Goal: Information Seeking & Learning: Learn about a topic

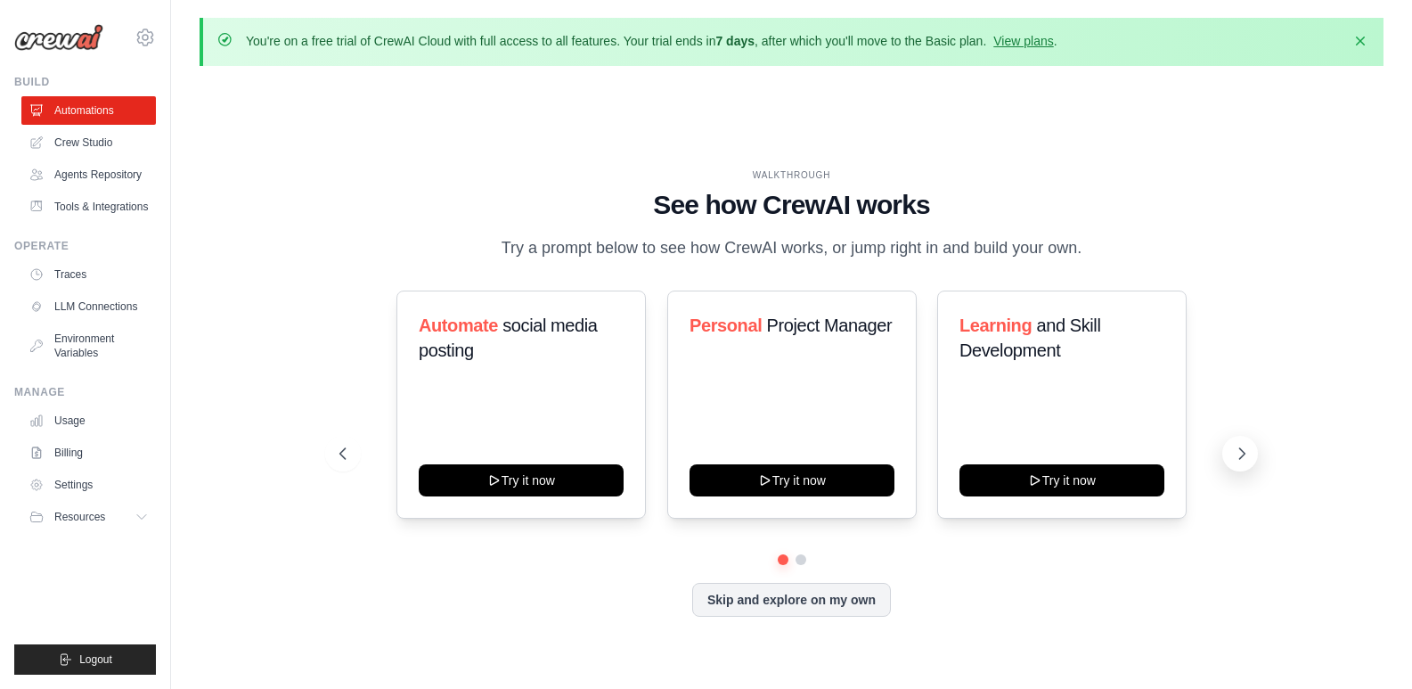
click at [1241, 445] on icon at bounding box center [1242, 454] width 18 height 18
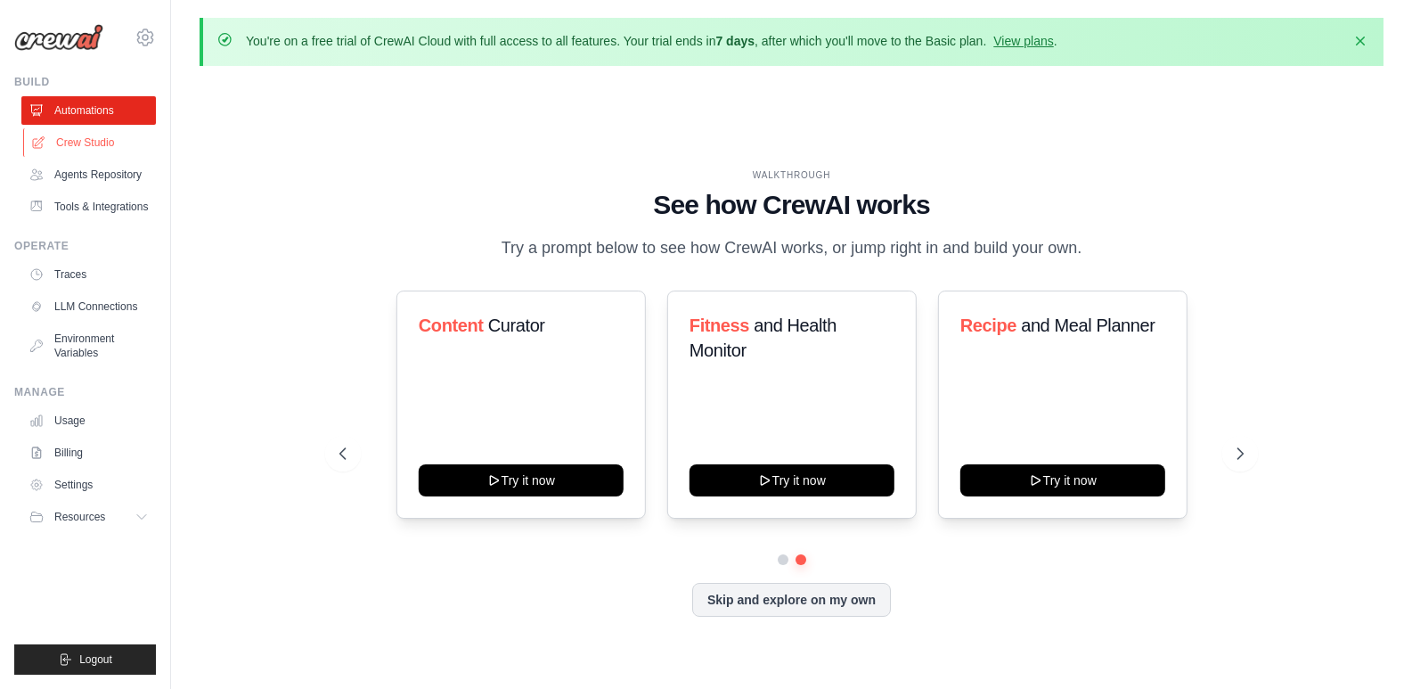
click at [119, 146] on link "Crew Studio" at bounding box center [90, 142] width 135 height 29
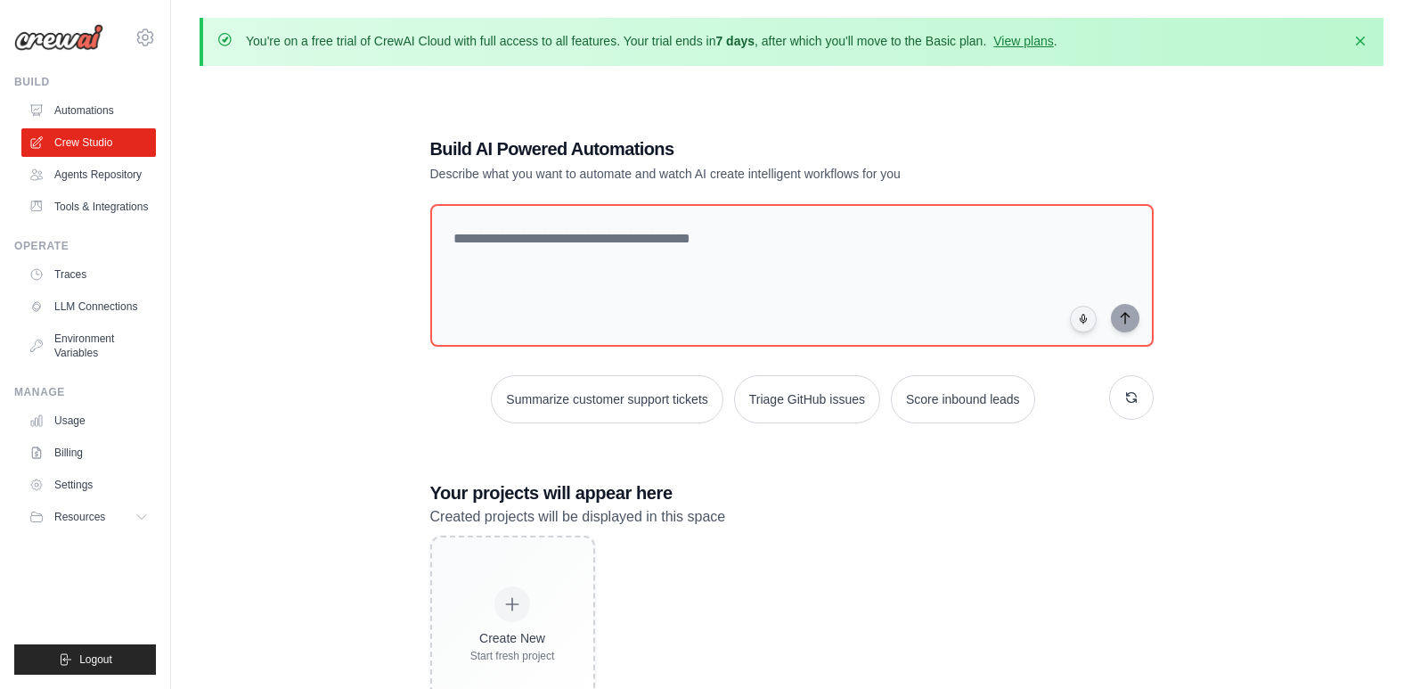
scroll to position [98, 0]
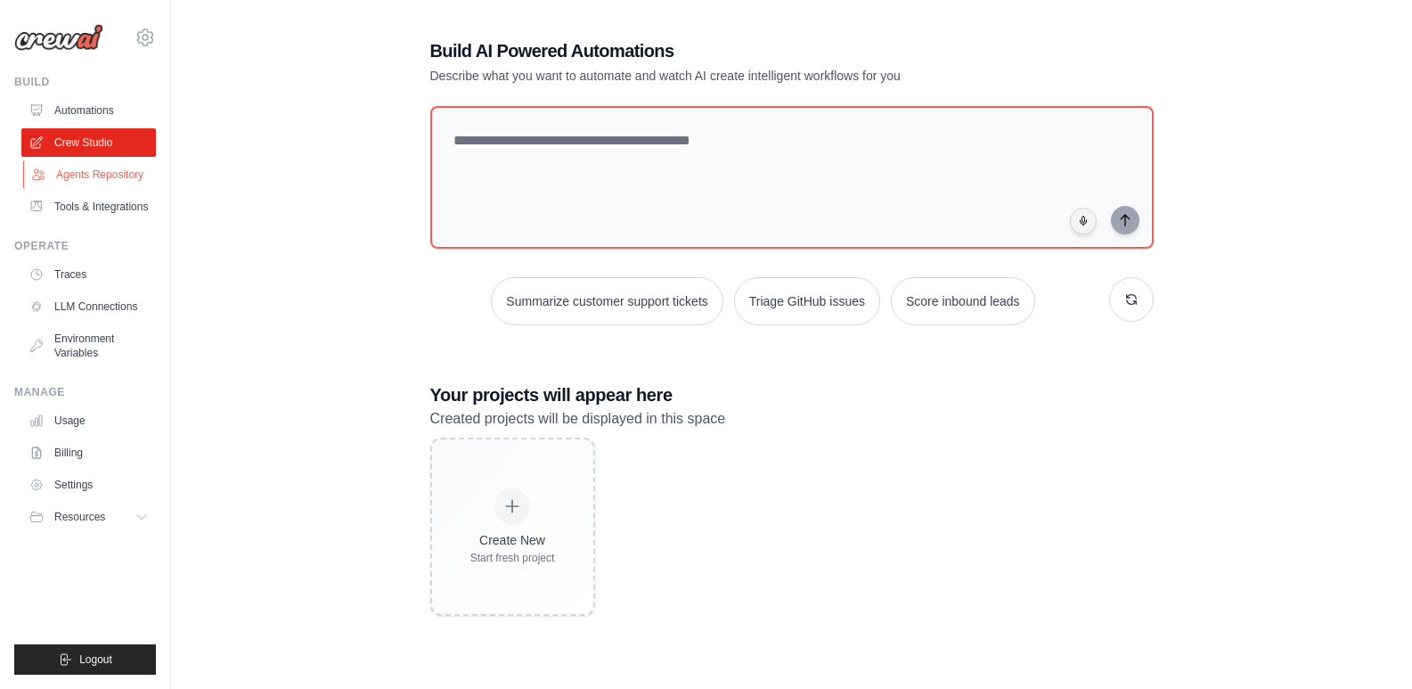
click at [95, 171] on link "Agents Repository" at bounding box center [90, 174] width 135 height 29
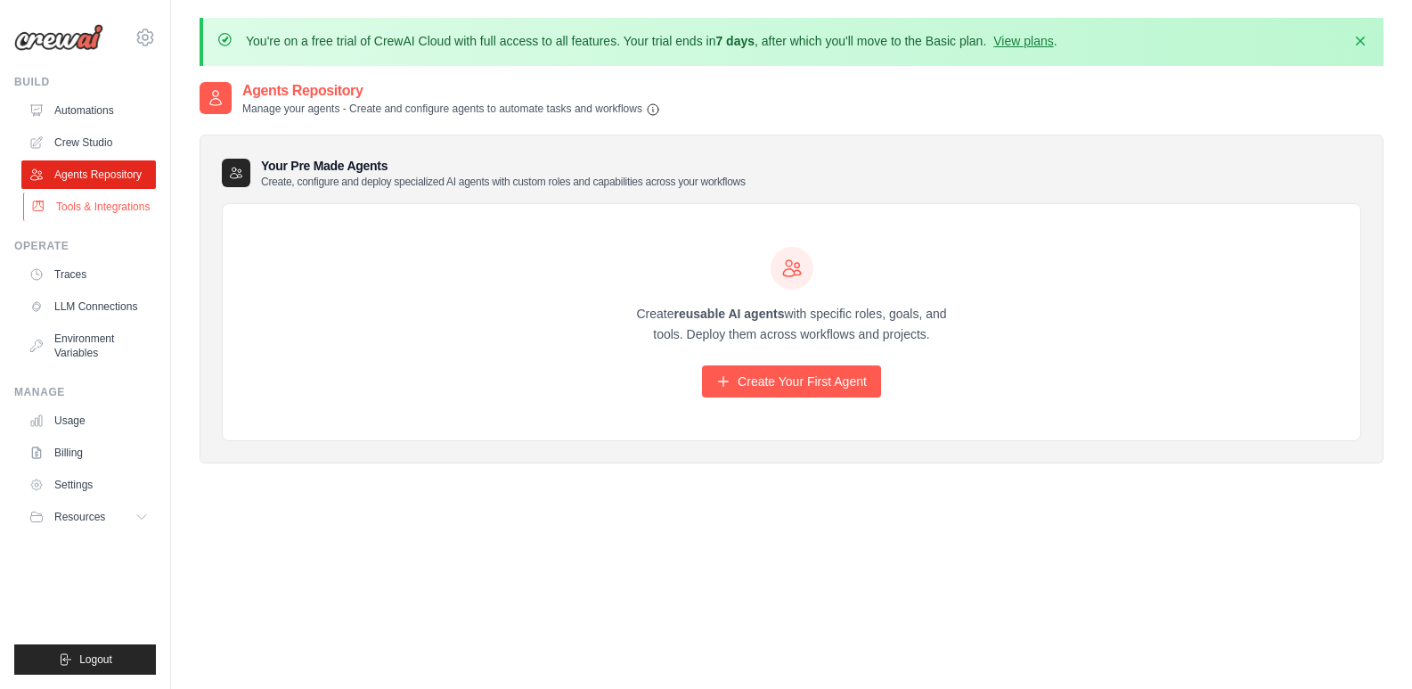
click at [70, 210] on link "Tools & Integrations" at bounding box center [90, 206] width 135 height 29
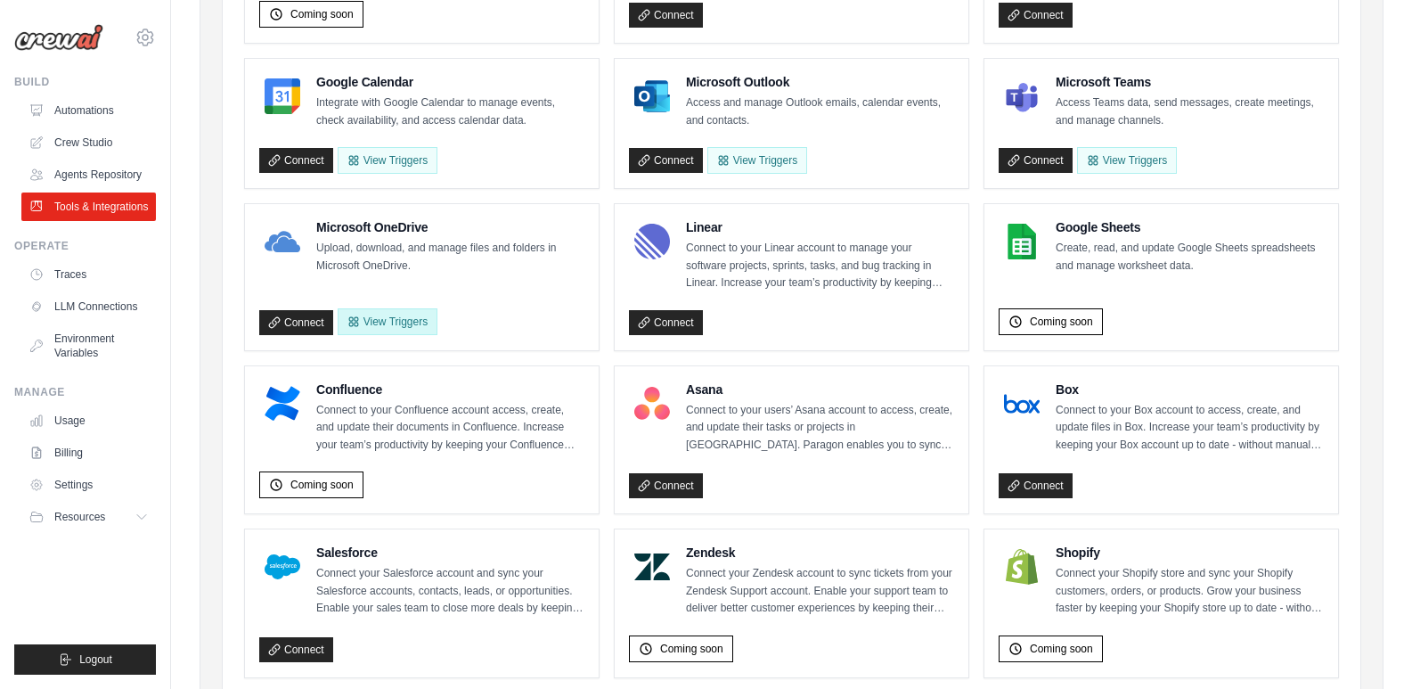
scroll to position [294, 0]
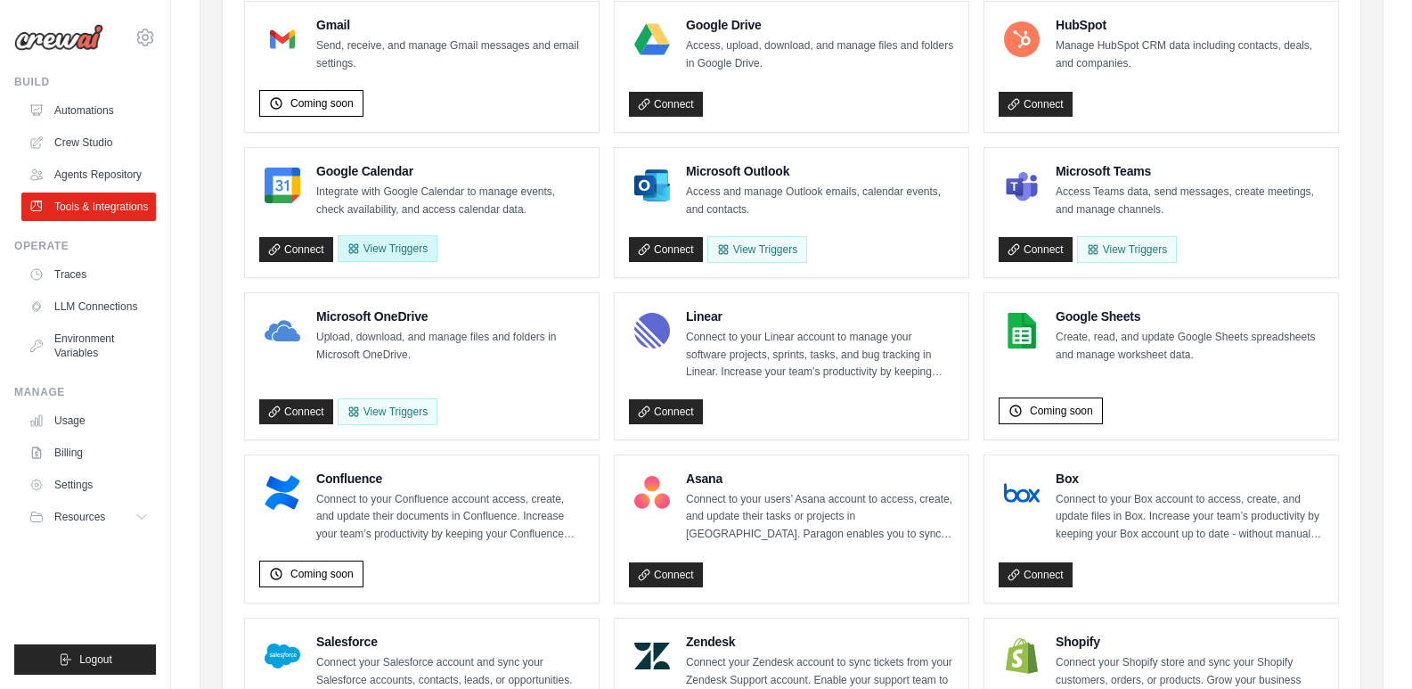
click at [405, 254] on button "View Triggers" at bounding box center [388, 248] width 100 height 27
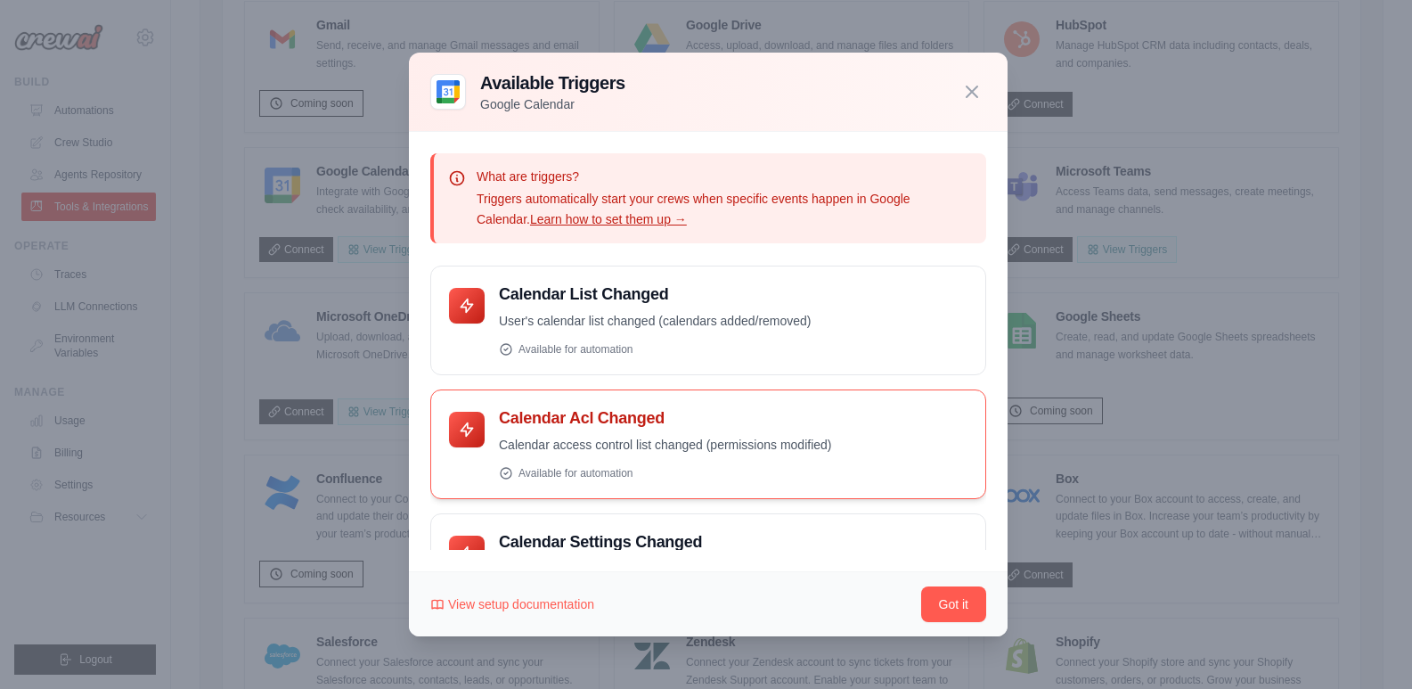
scroll to position [197, 0]
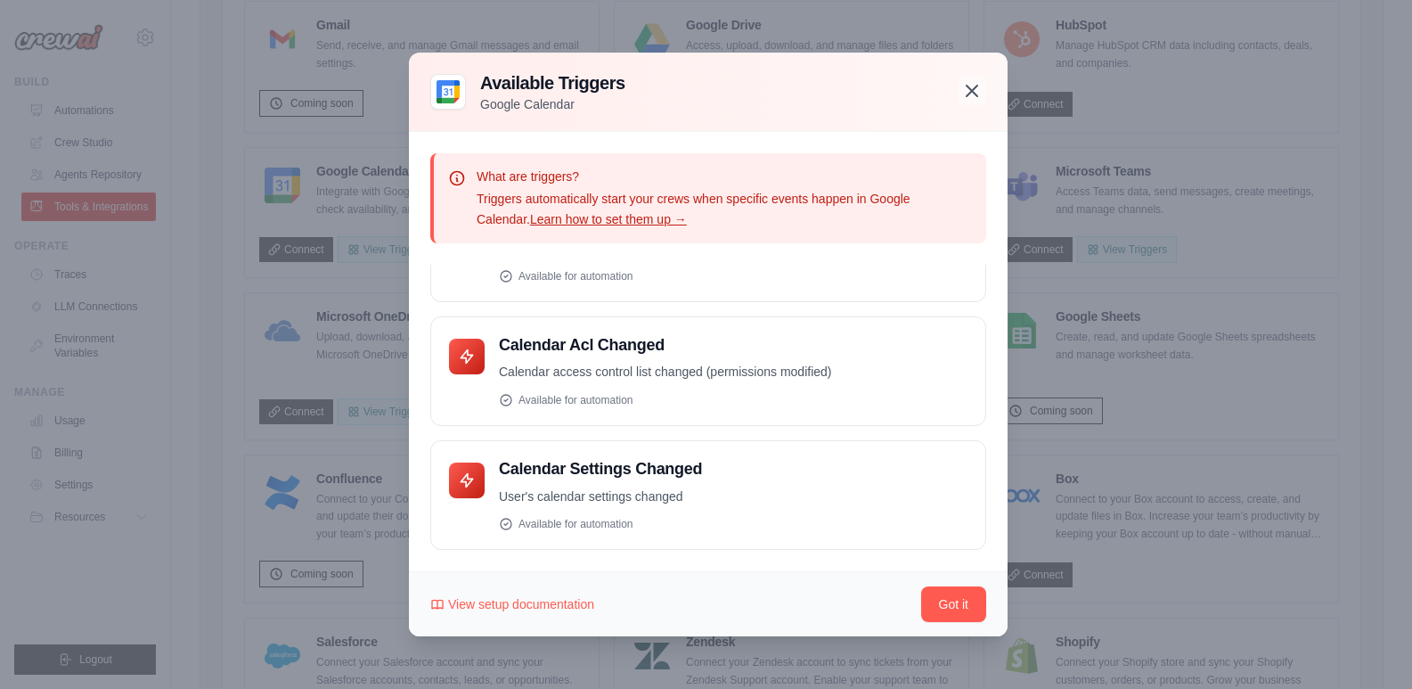
click at [968, 99] on icon "button" at bounding box center [971, 90] width 21 height 21
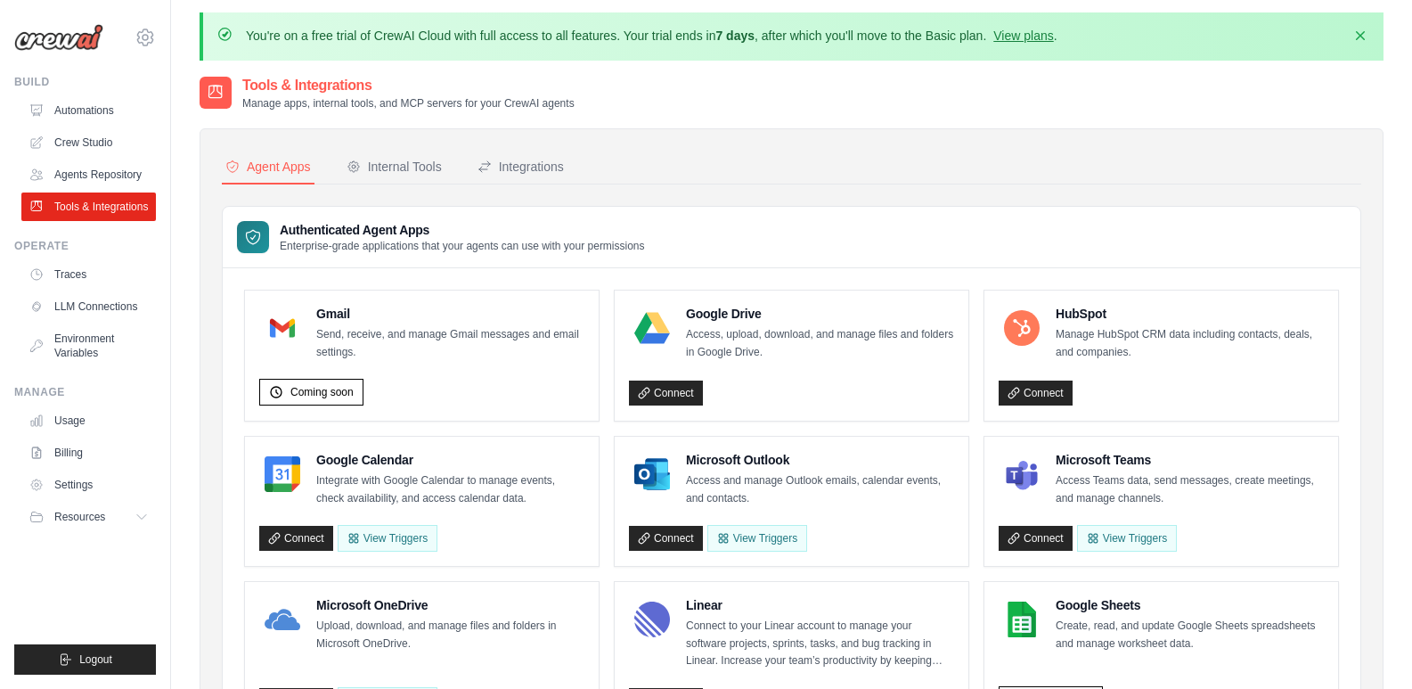
scroll to position [0, 0]
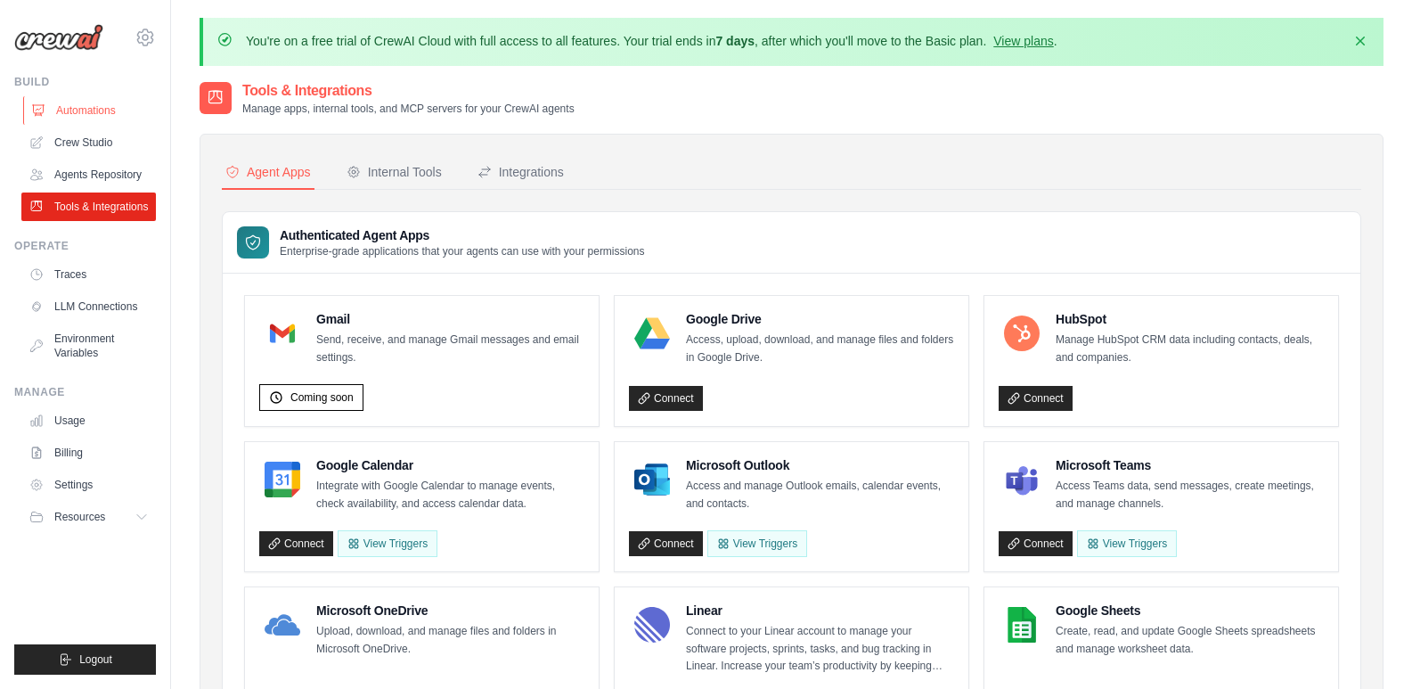
click at [81, 107] on link "Automations" at bounding box center [90, 110] width 135 height 29
click at [374, 165] on div "Internal Tools" at bounding box center [394, 172] width 95 height 18
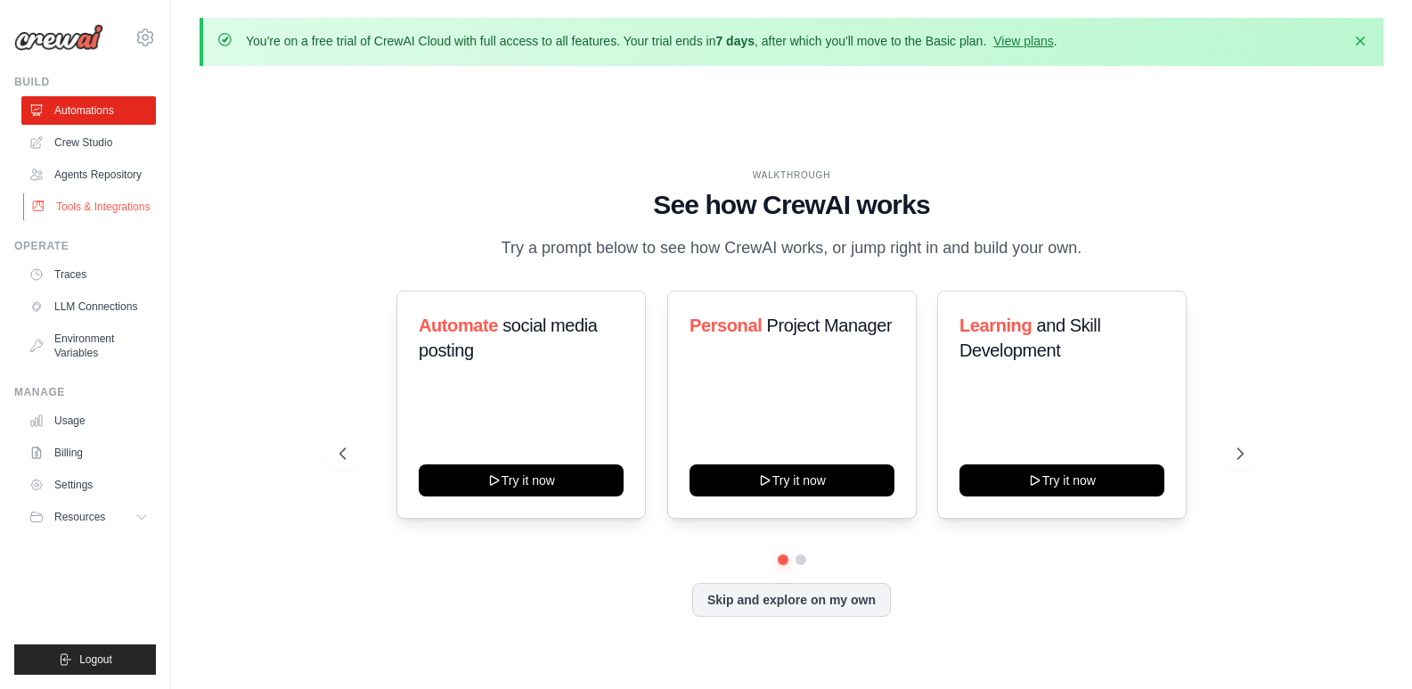
click at [118, 217] on link "Tools & Integrations" at bounding box center [90, 206] width 135 height 29
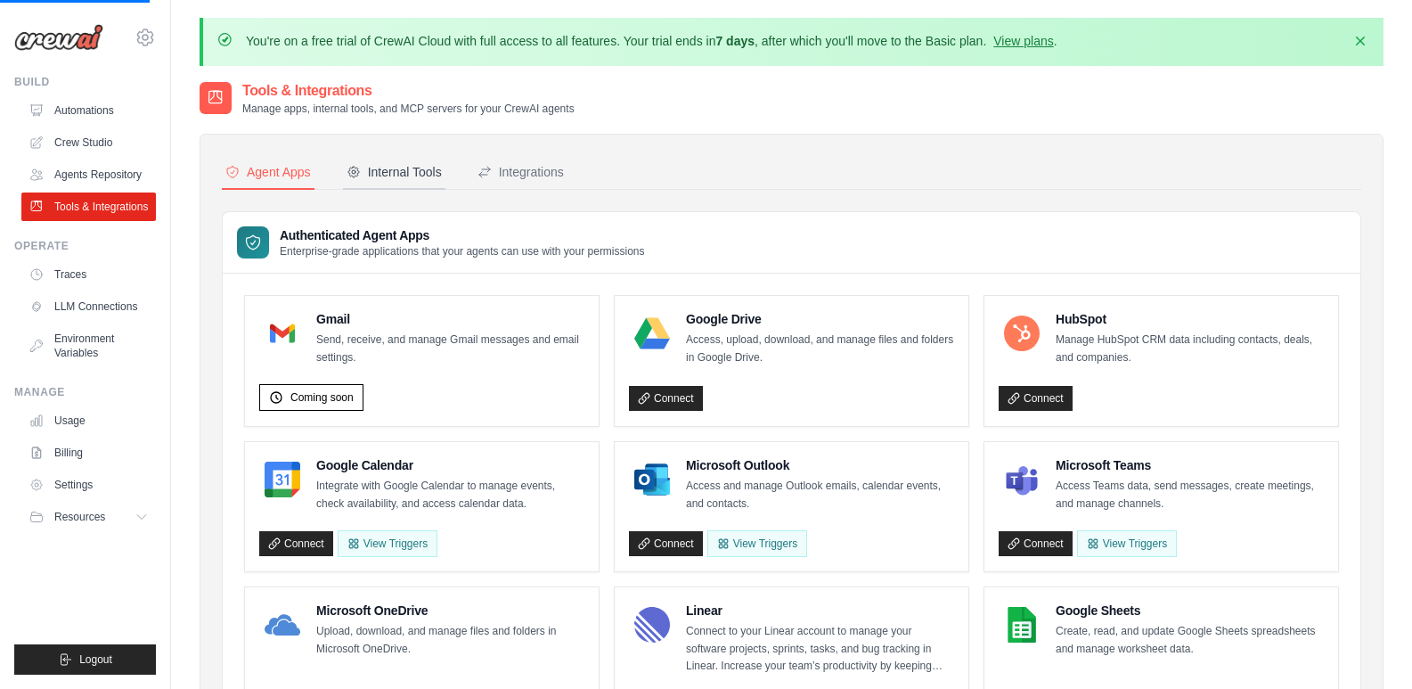
click at [391, 179] on div "Internal Tools" at bounding box center [394, 172] width 95 height 18
click at [419, 172] on div "Internal Tools" at bounding box center [394, 172] width 95 height 18
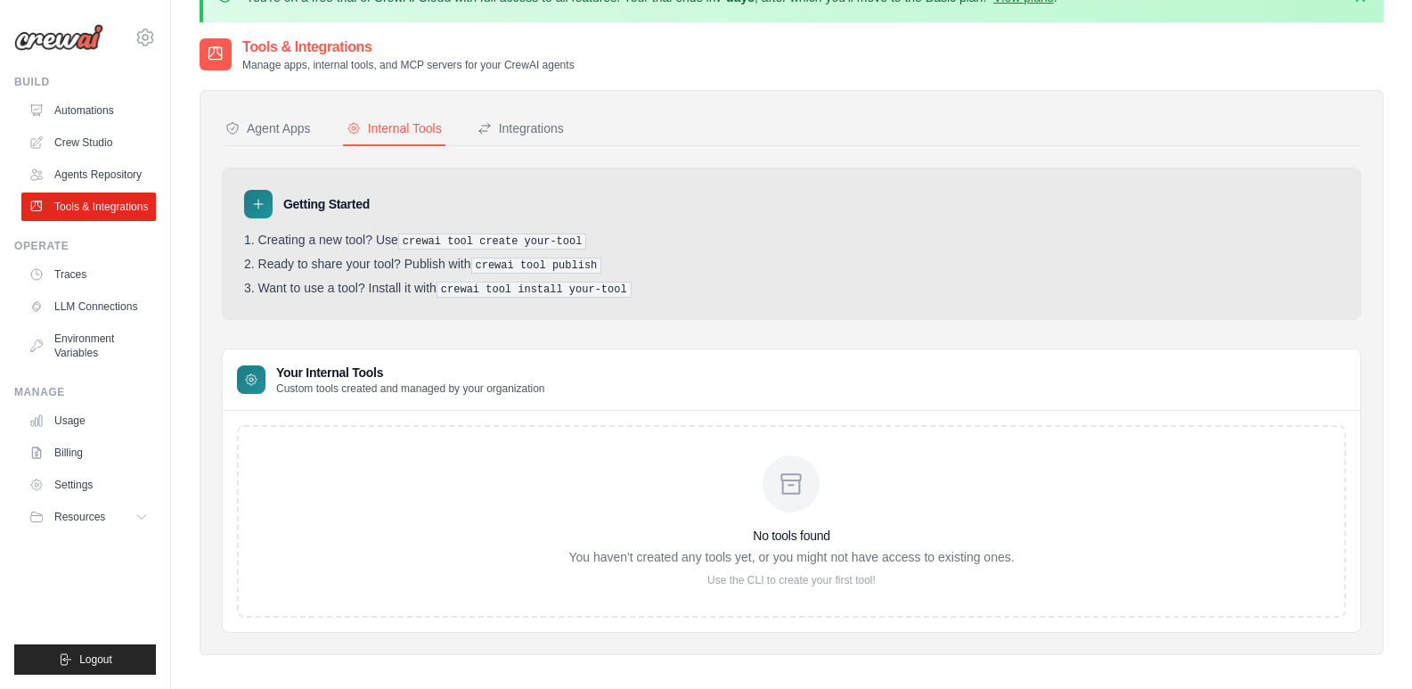
scroll to position [98, 0]
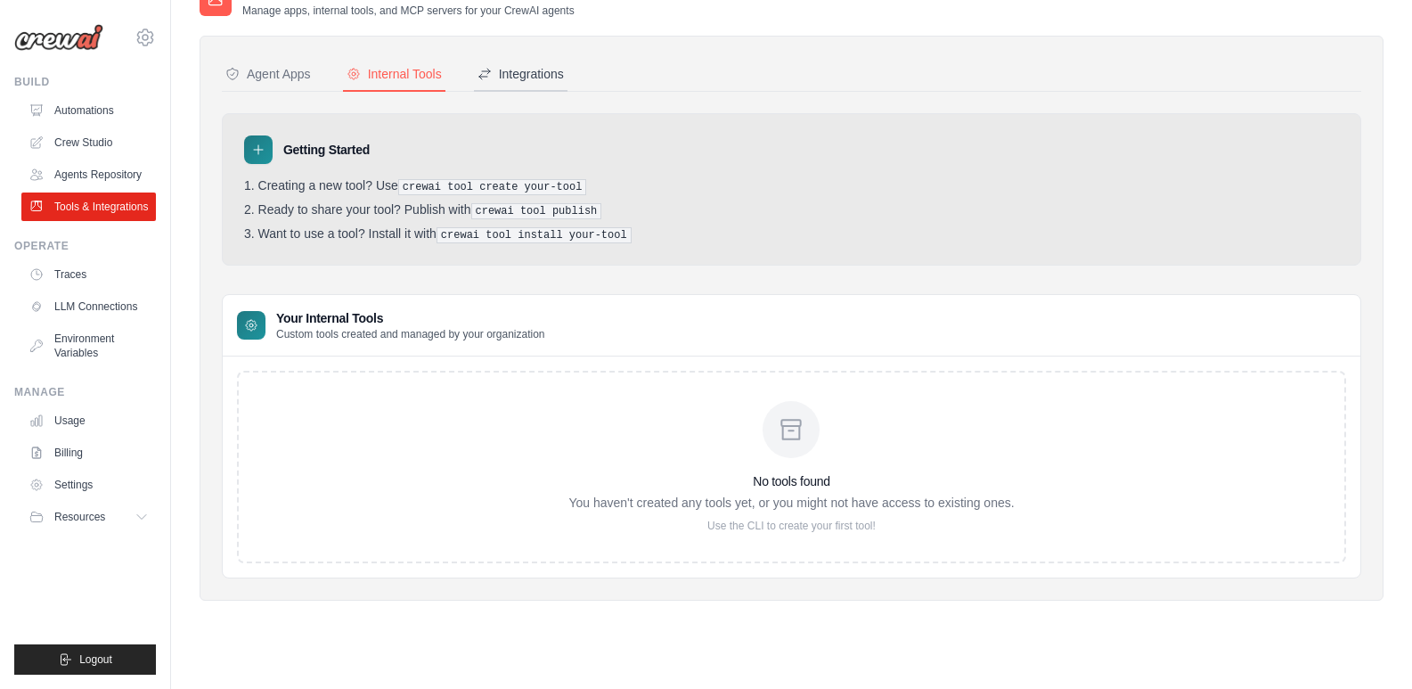
click at [539, 79] on div "Integrations" at bounding box center [521, 74] width 86 height 18
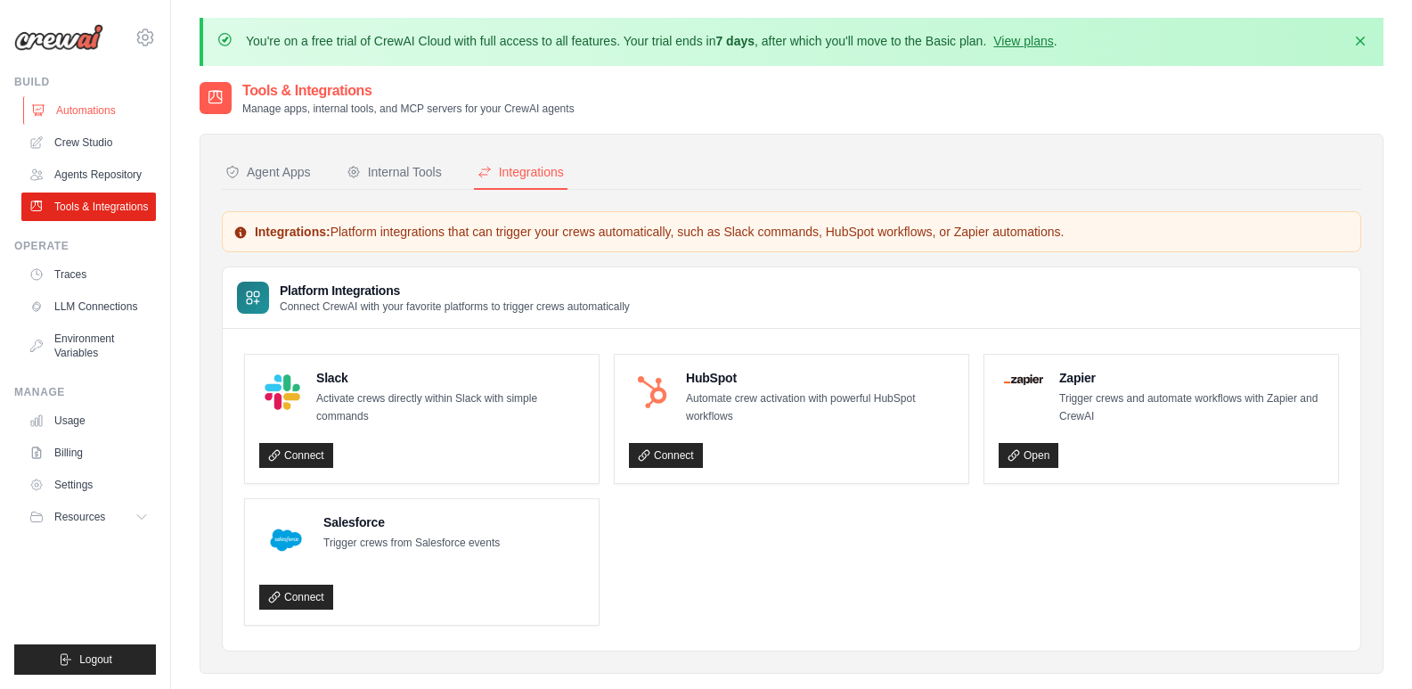
click at [116, 99] on link "Automations" at bounding box center [90, 110] width 135 height 29
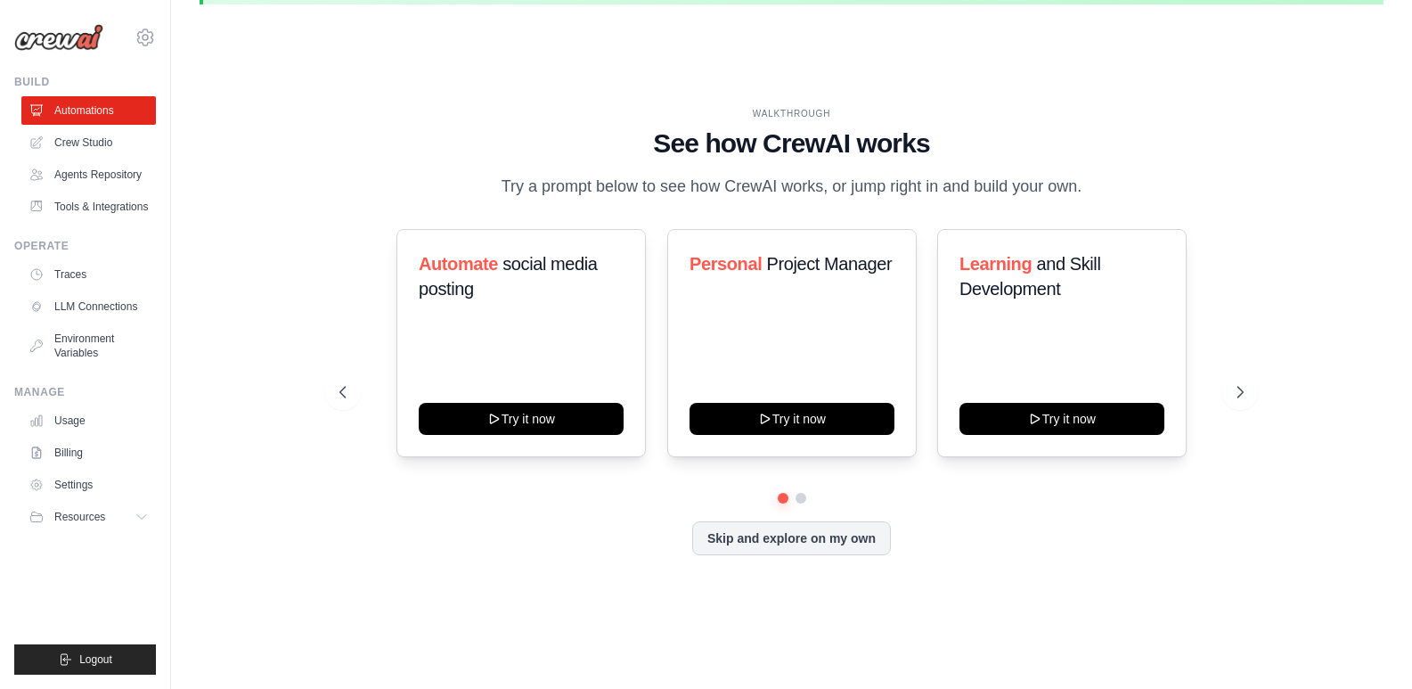
scroll to position [62, 0]
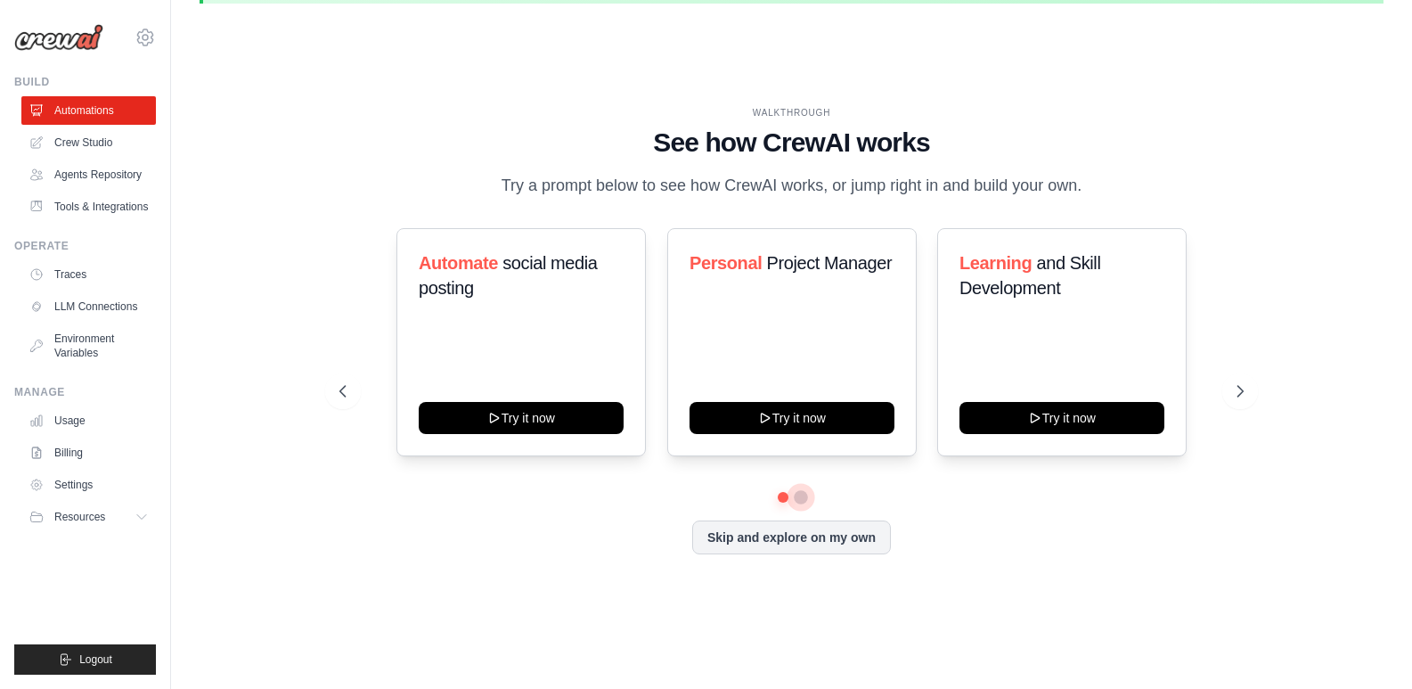
click at [803, 495] on button at bounding box center [801, 497] width 14 height 14
click at [785, 500] on button at bounding box center [783, 497] width 14 height 14
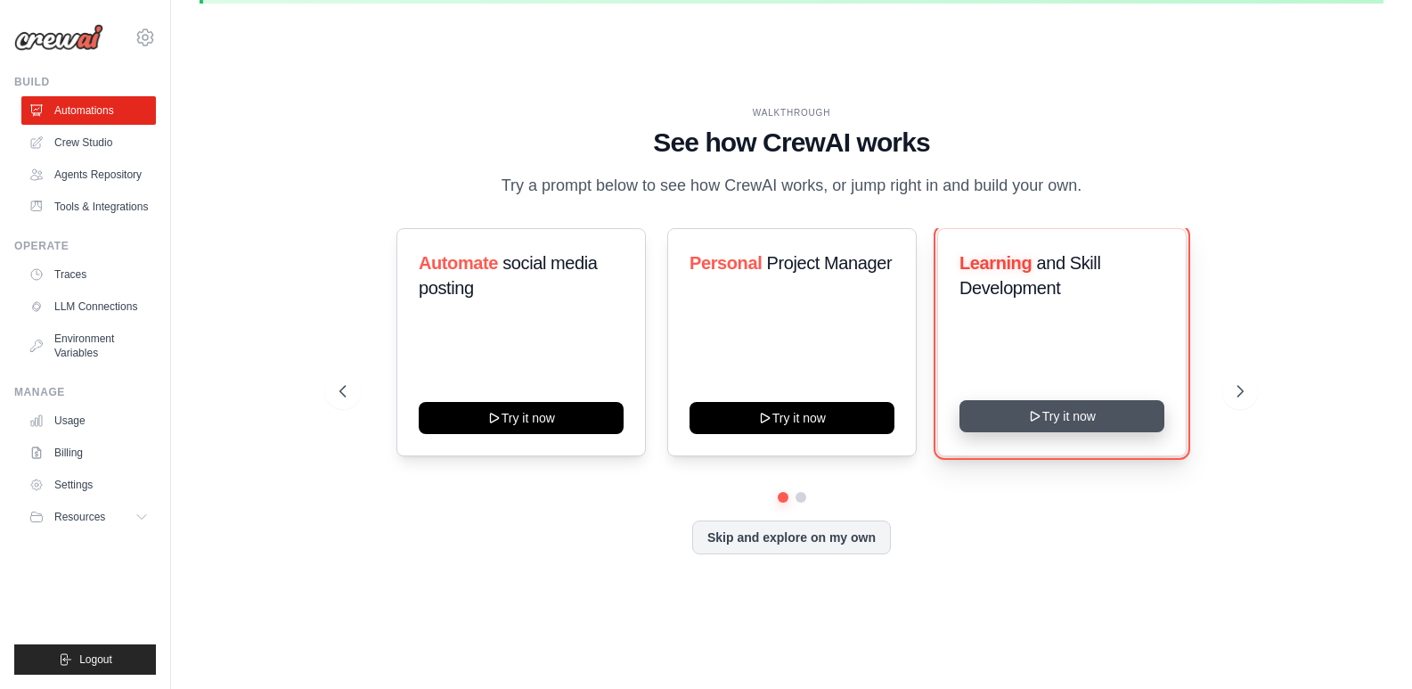
click at [1082, 419] on button "Try it now" at bounding box center [1062, 416] width 205 height 32
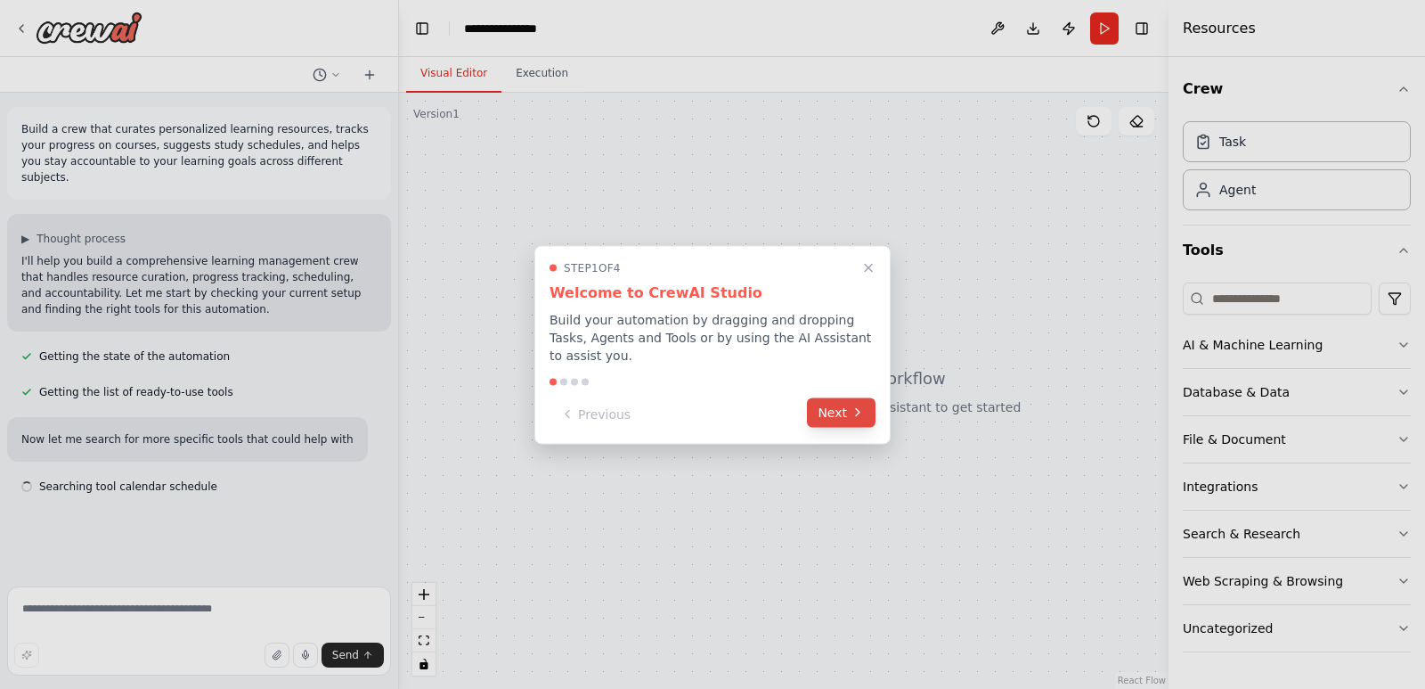
click at [850, 404] on button "Next" at bounding box center [841, 411] width 69 height 29
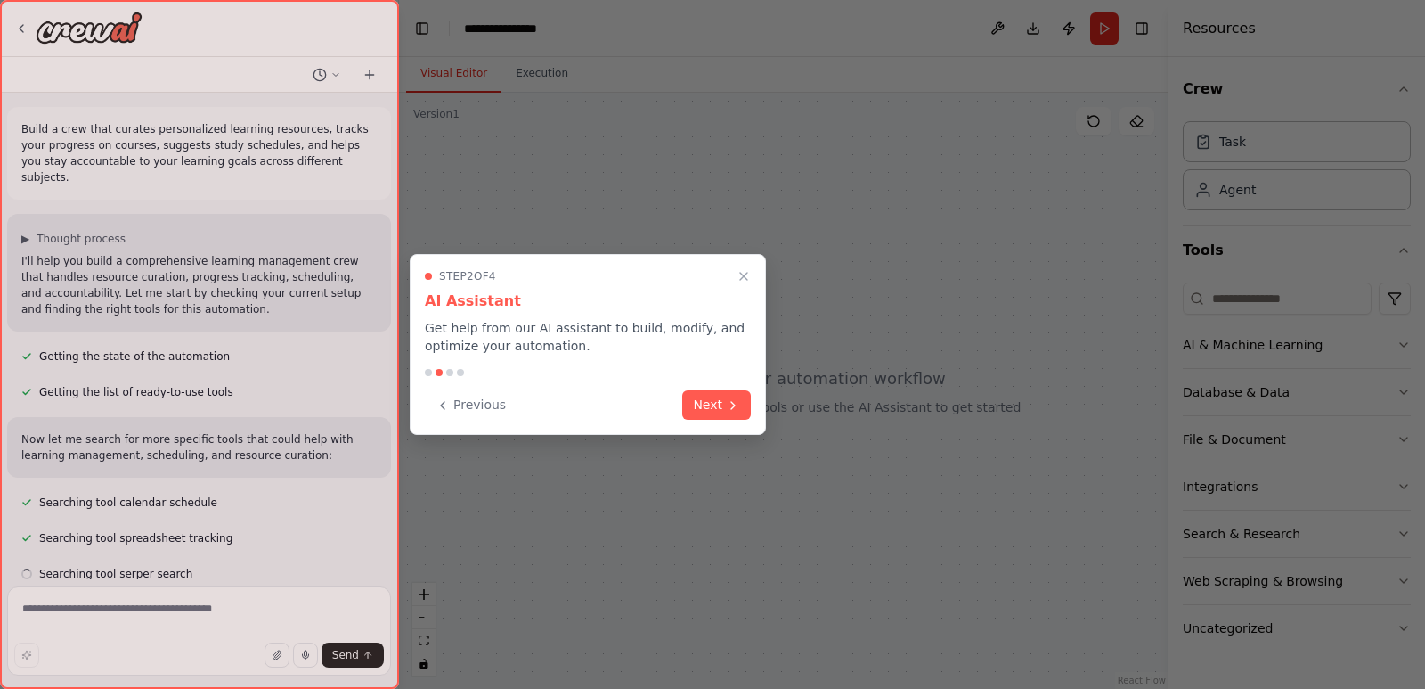
scroll to position [3, 0]
click at [723, 412] on button "Next" at bounding box center [716, 402] width 69 height 29
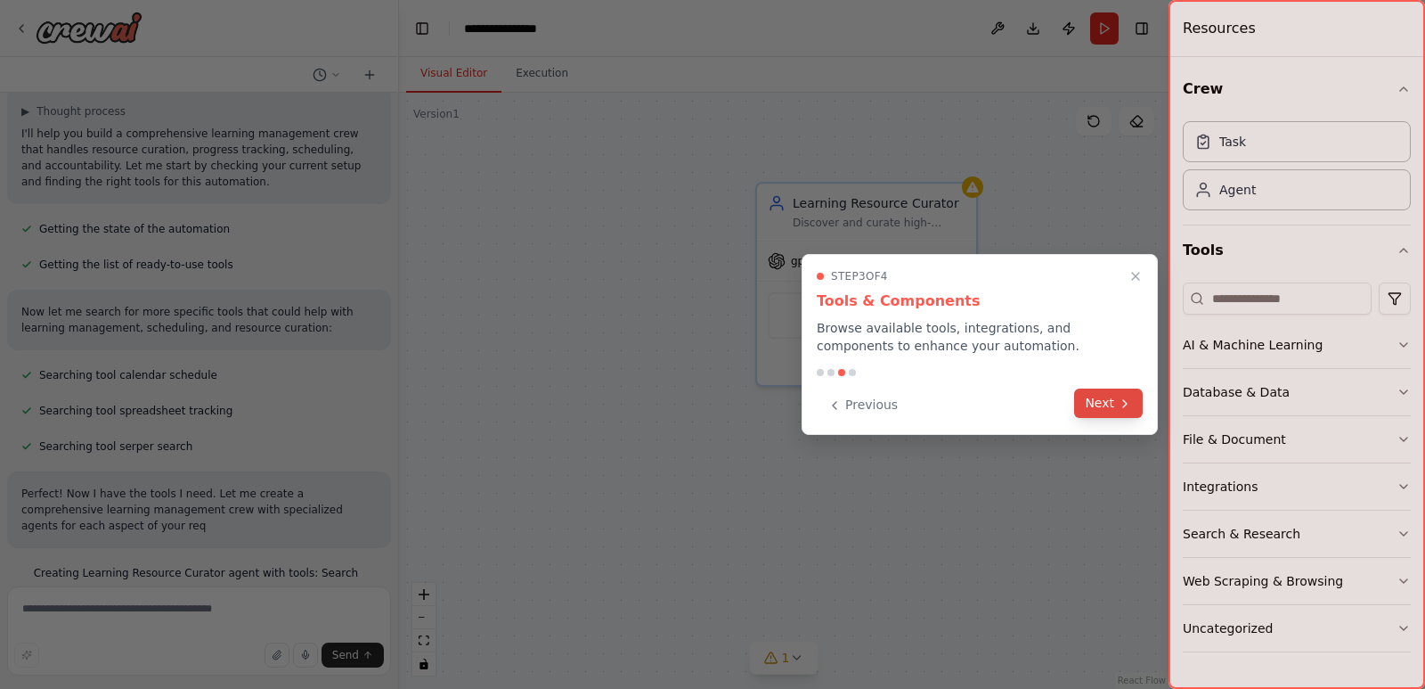
scroll to position [143, 0]
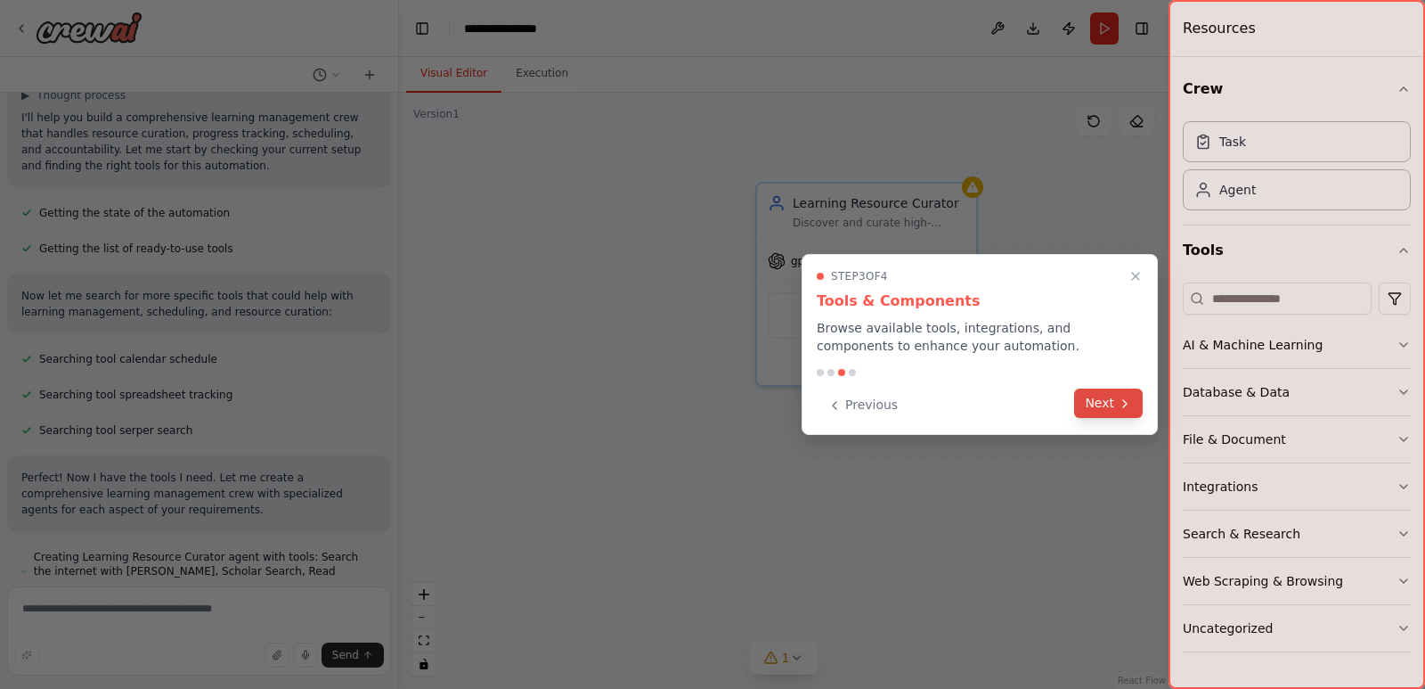
click at [1098, 407] on button "Next" at bounding box center [1108, 402] width 69 height 29
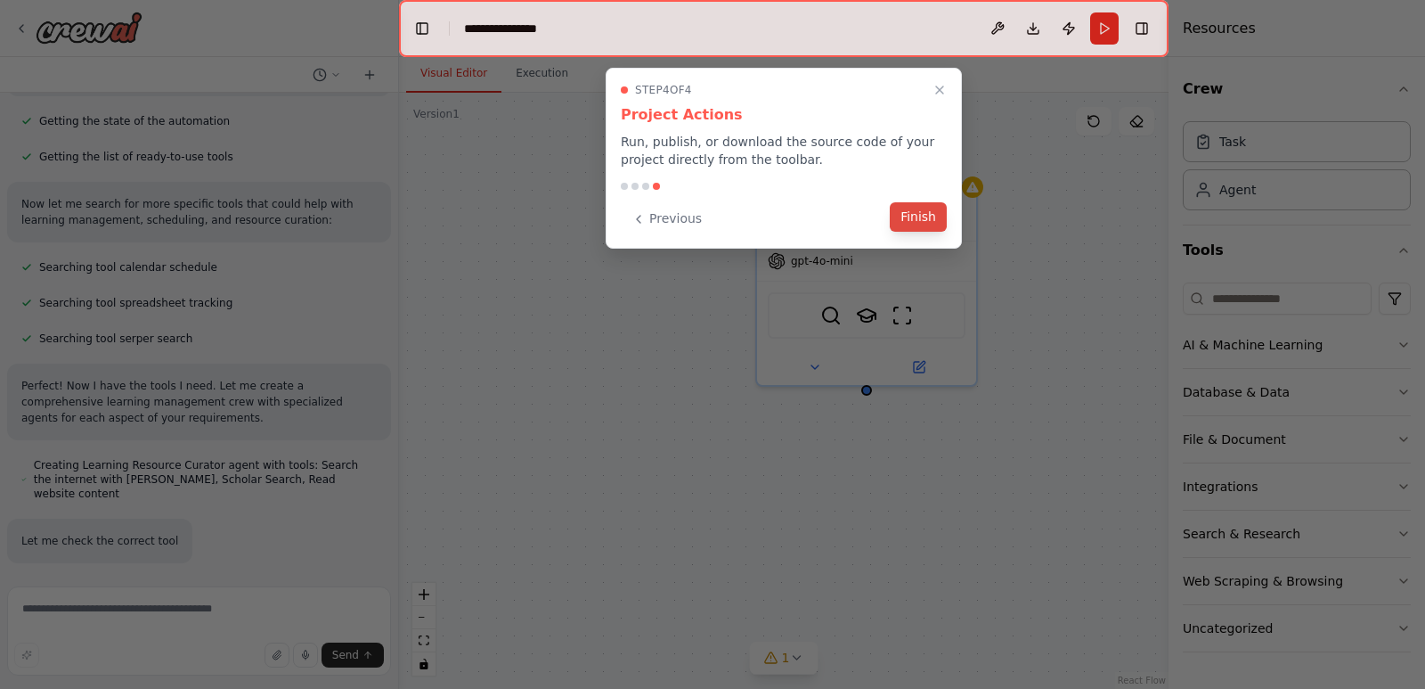
scroll to position [238, 0]
click at [919, 220] on button "Finish" at bounding box center [918, 216] width 57 height 29
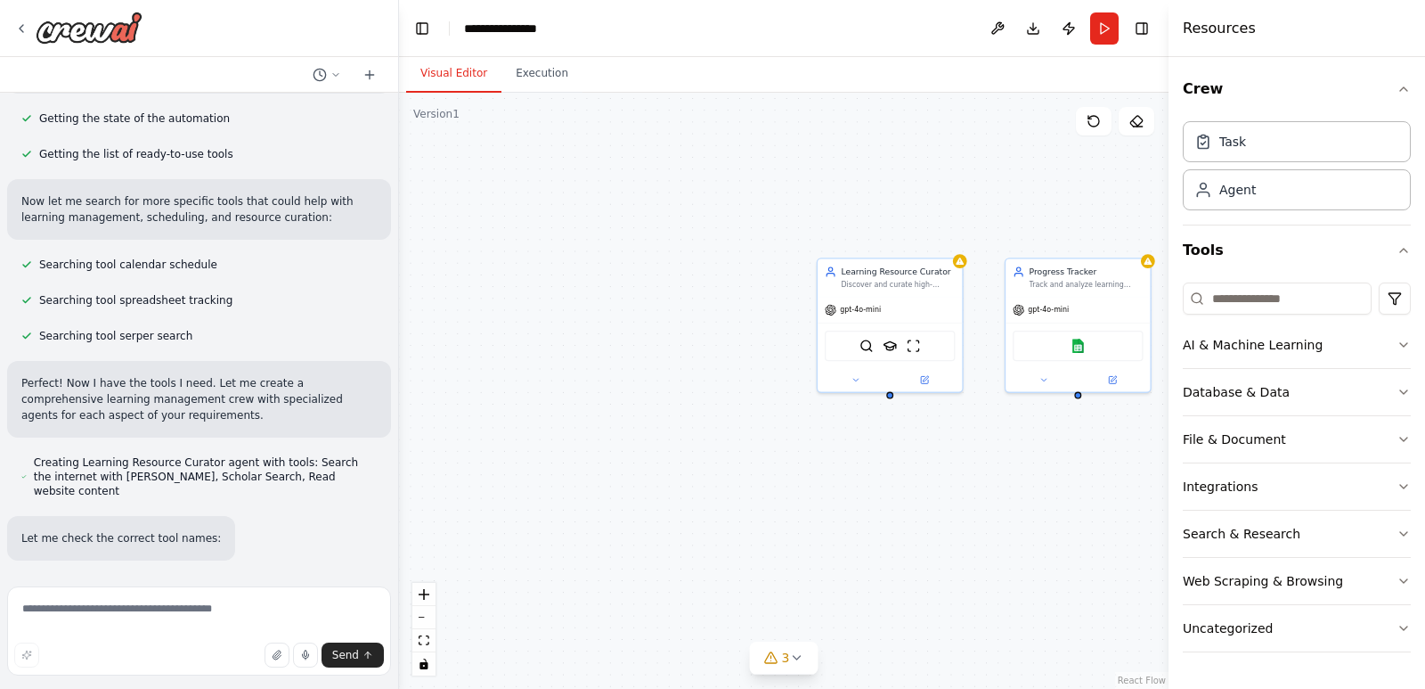
scroll to position [288, 0]
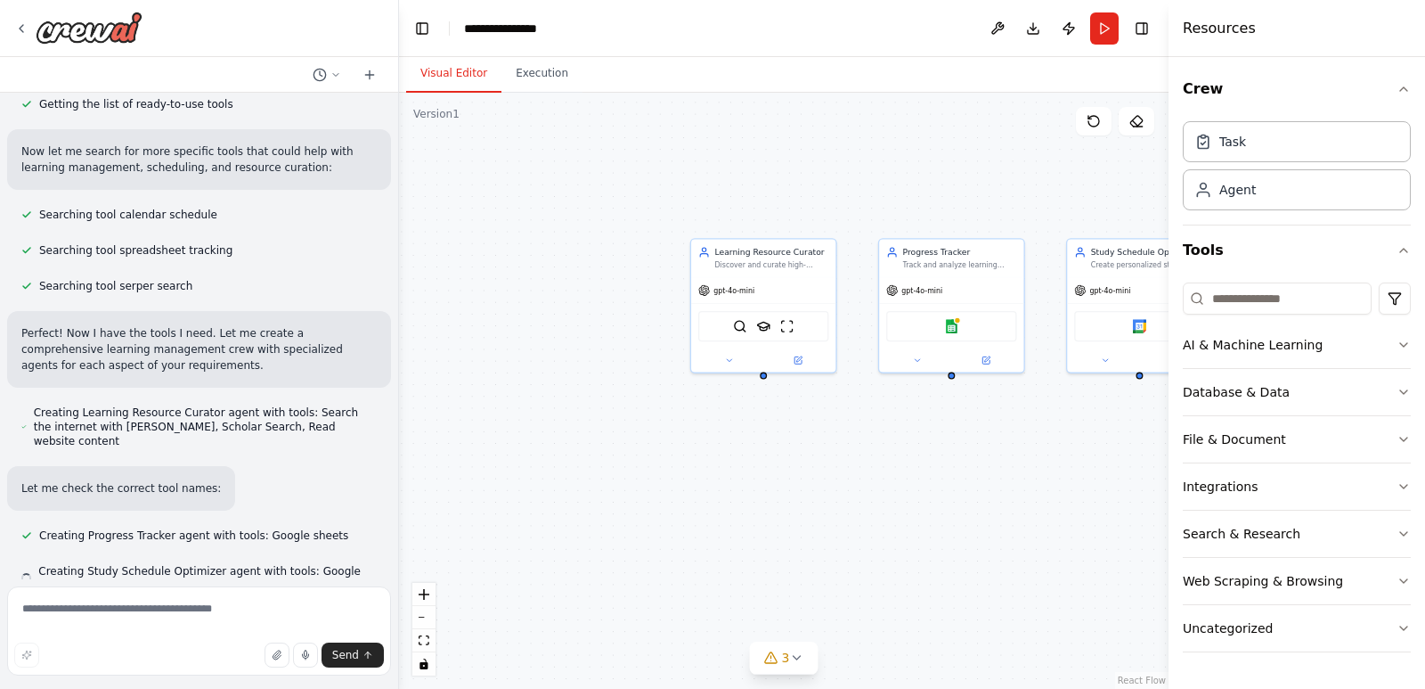
drag, startPoint x: 987, startPoint y: 443, endPoint x: 860, endPoint y: 423, distance: 128.9
click at [860, 423] on div "Learning Resource Curator Discover and curate high-quality, personalized learni…" at bounding box center [784, 391] width 770 height 596
click at [953, 375] on div at bounding box center [951, 373] width 7 height 7
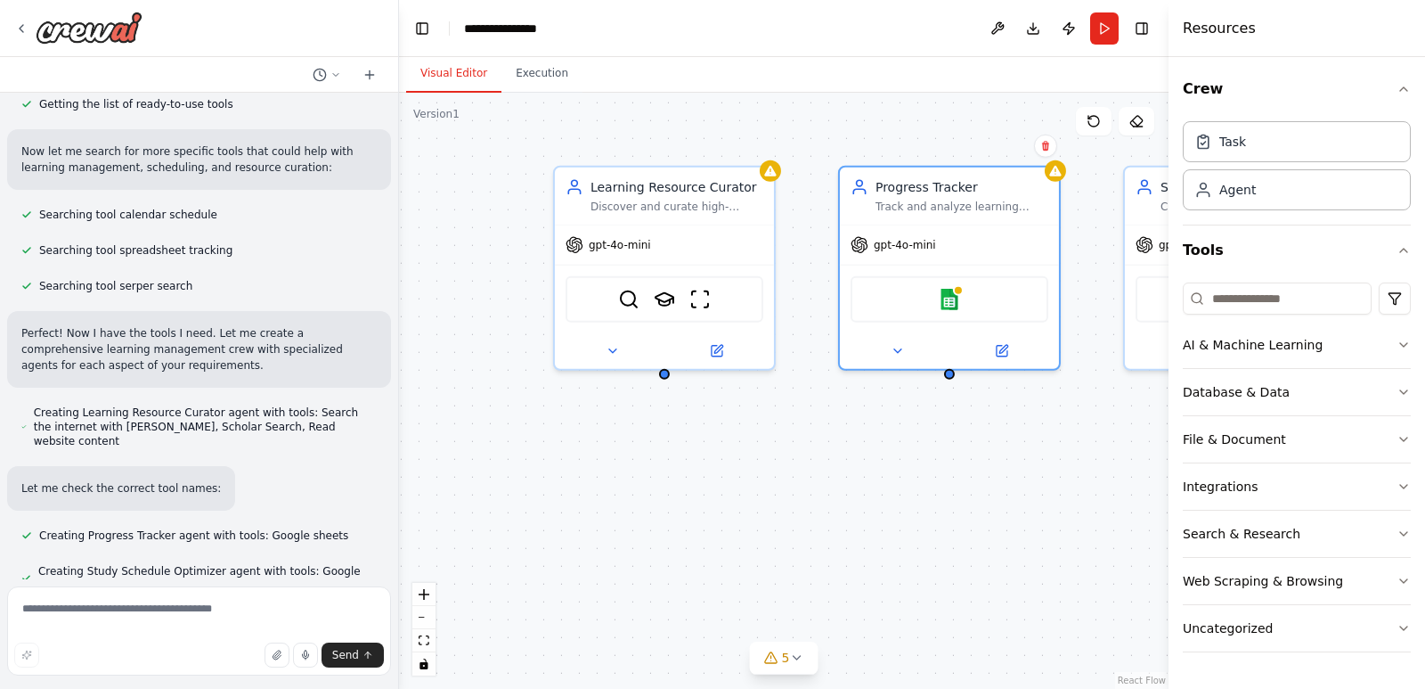
scroll to position [338, 0]
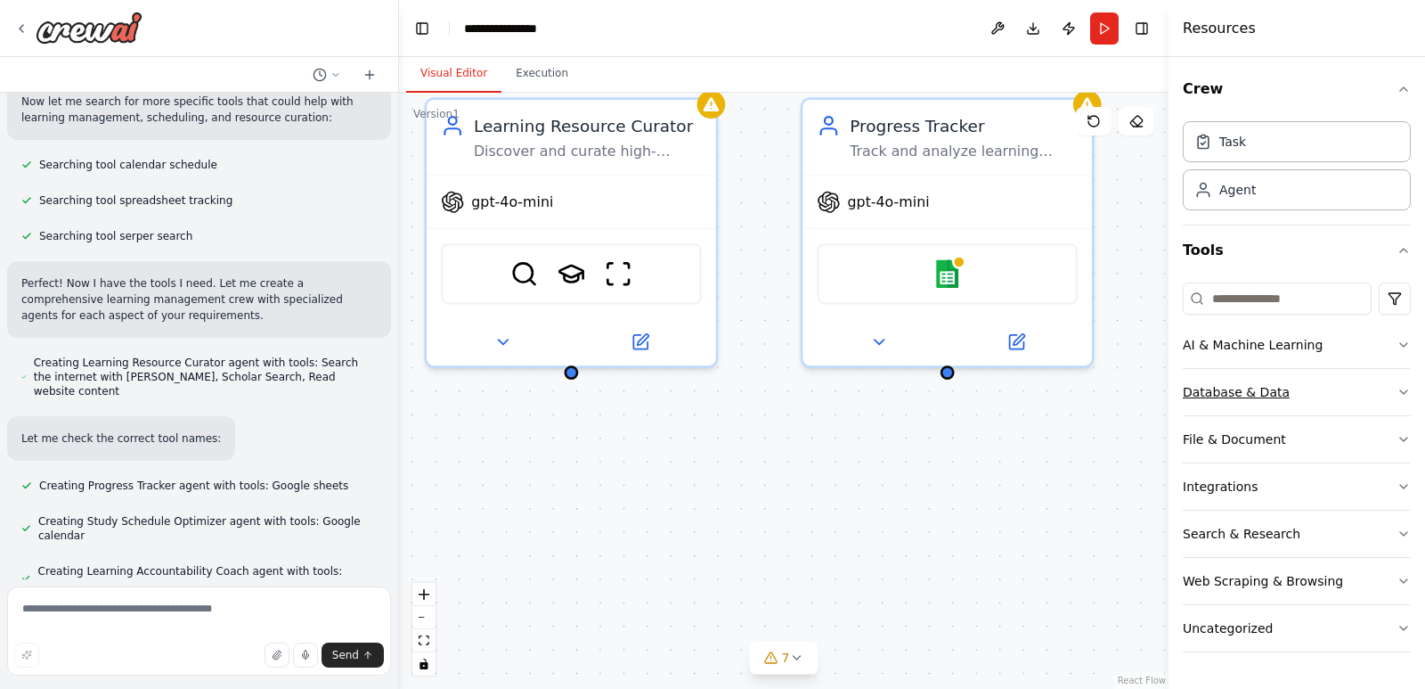
click at [1370, 396] on button "Database & Data" at bounding box center [1297, 392] width 228 height 46
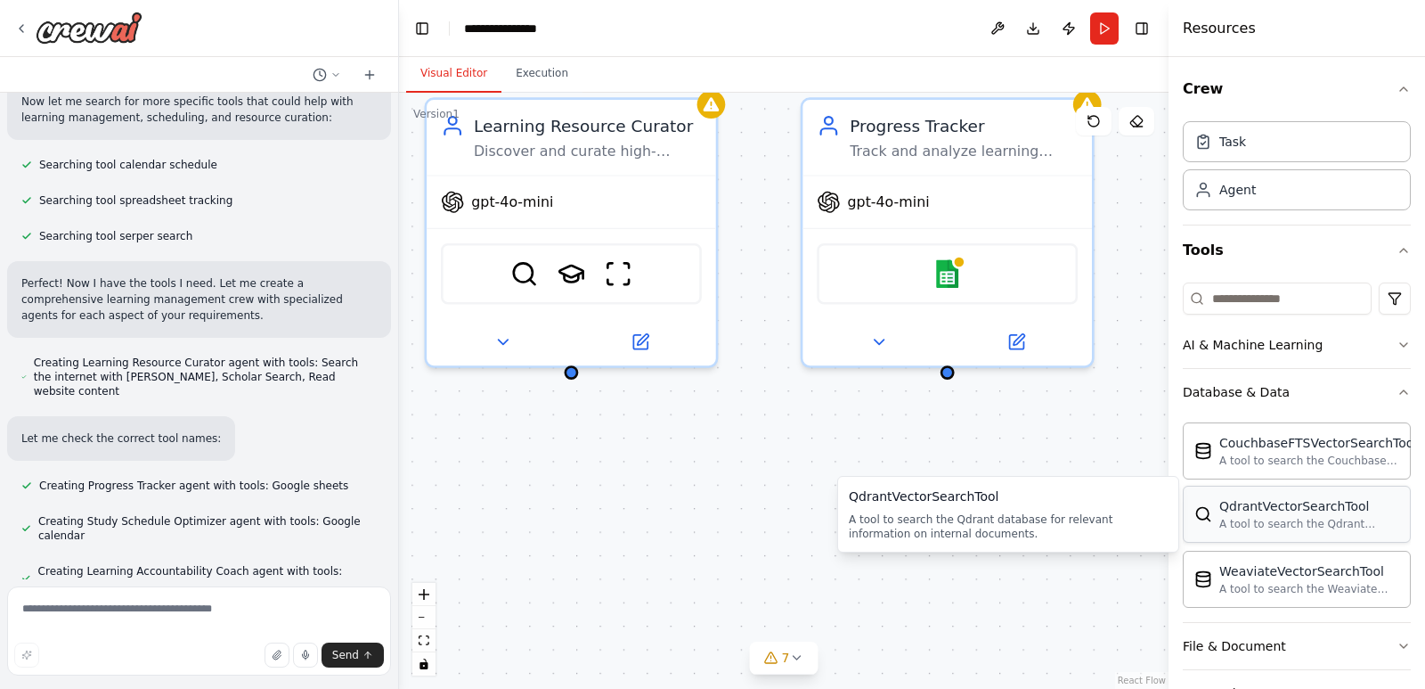
click at [1316, 528] on div "A tool to search the Qdrant database for relevant information on internal docum…" at bounding box center [1310, 524] width 180 height 14
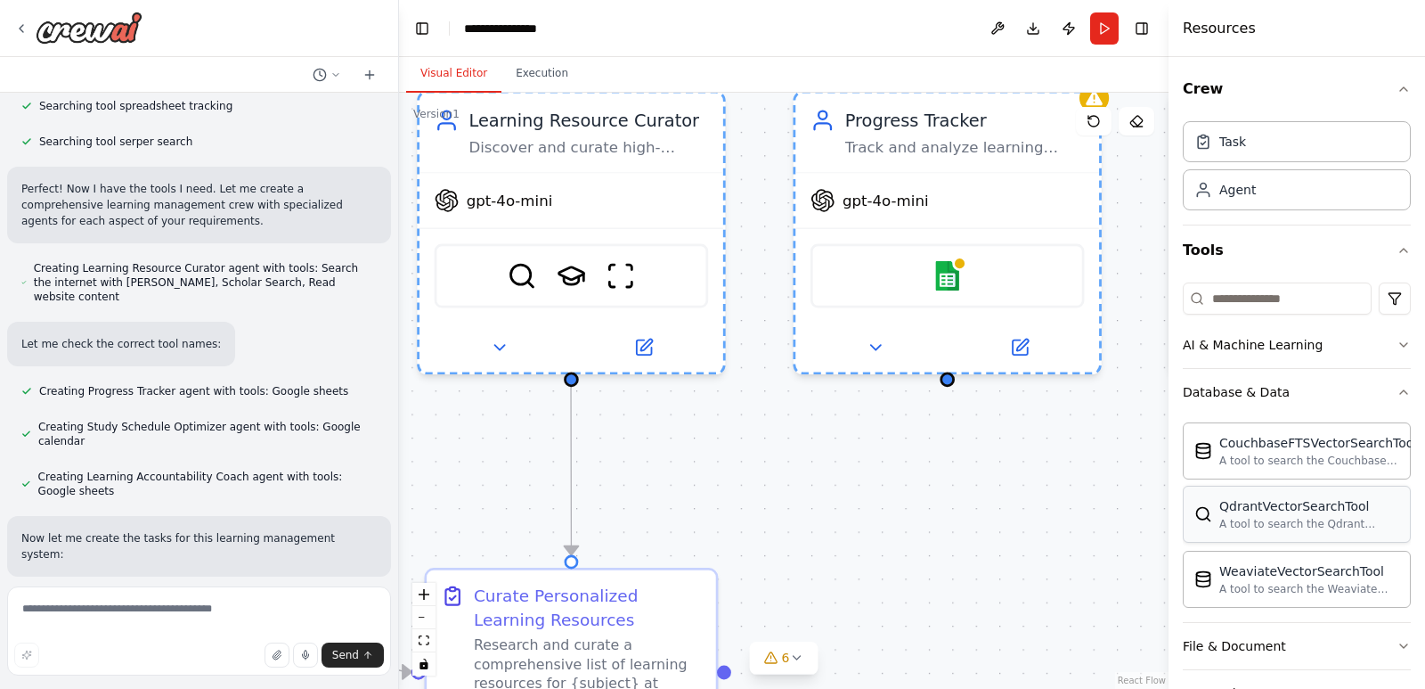
scroll to position [468, 0]
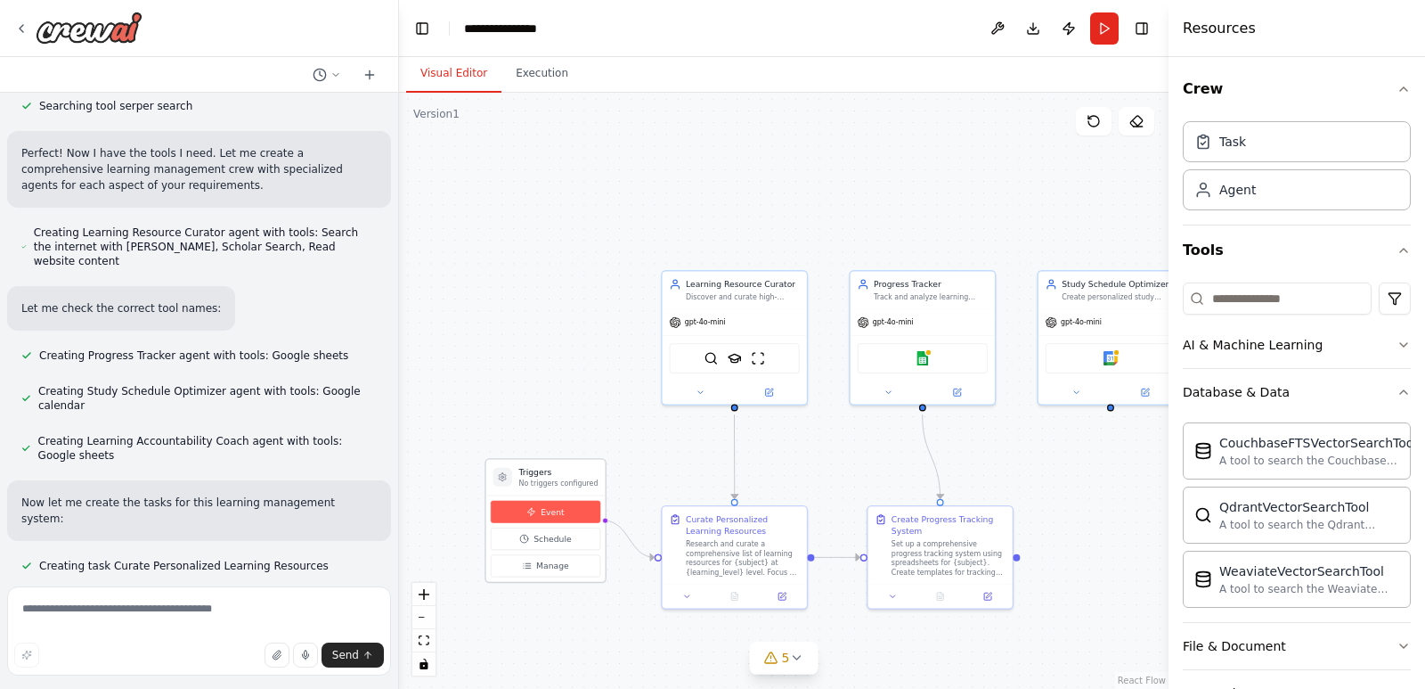
click at [554, 518] on button "Event" at bounding box center [546, 512] width 110 height 22
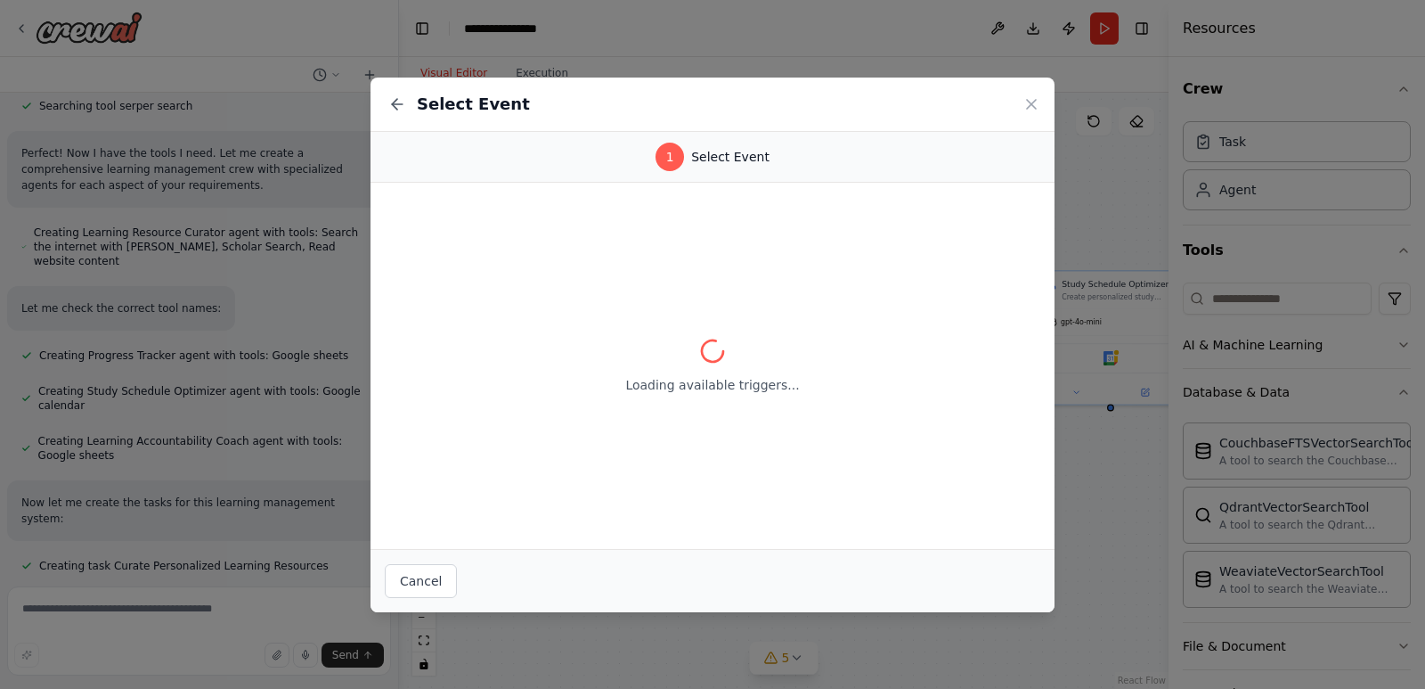
scroll to position [503, 0]
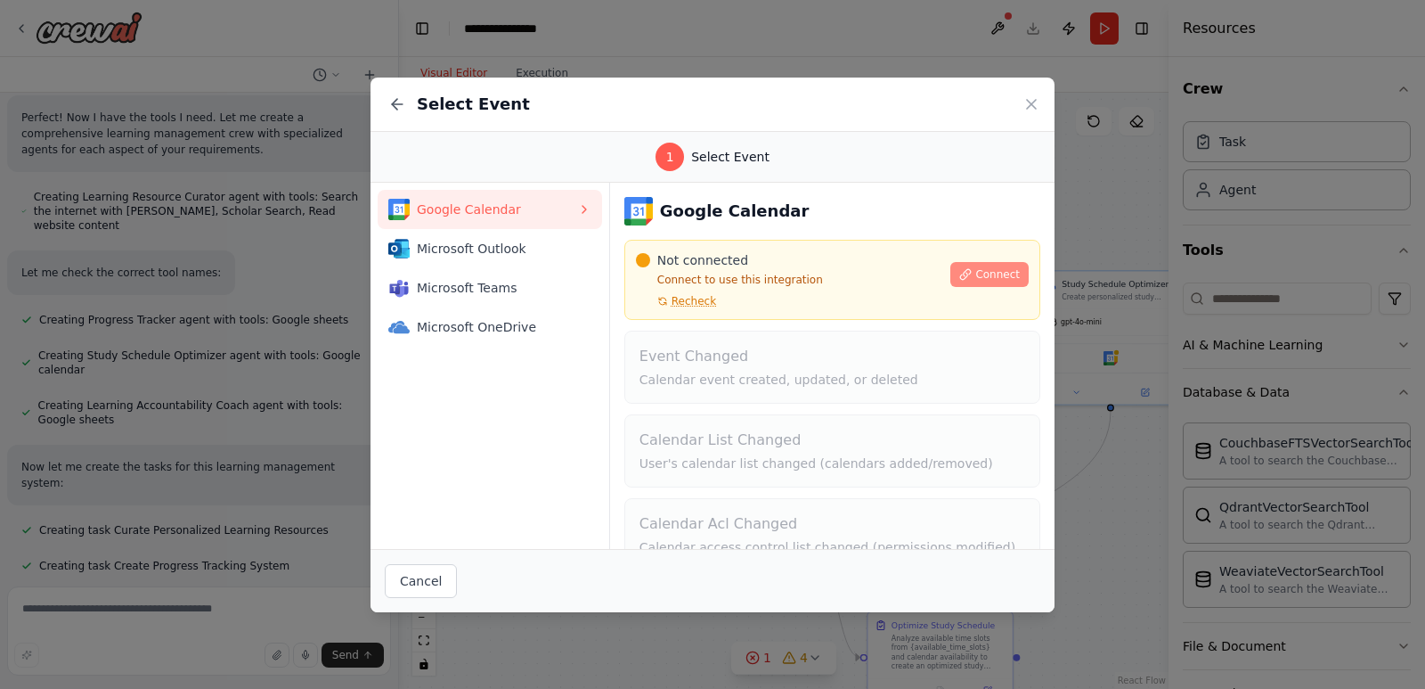
click at [984, 273] on span "Connect" at bounding box center [998, 274] width 45 height 14
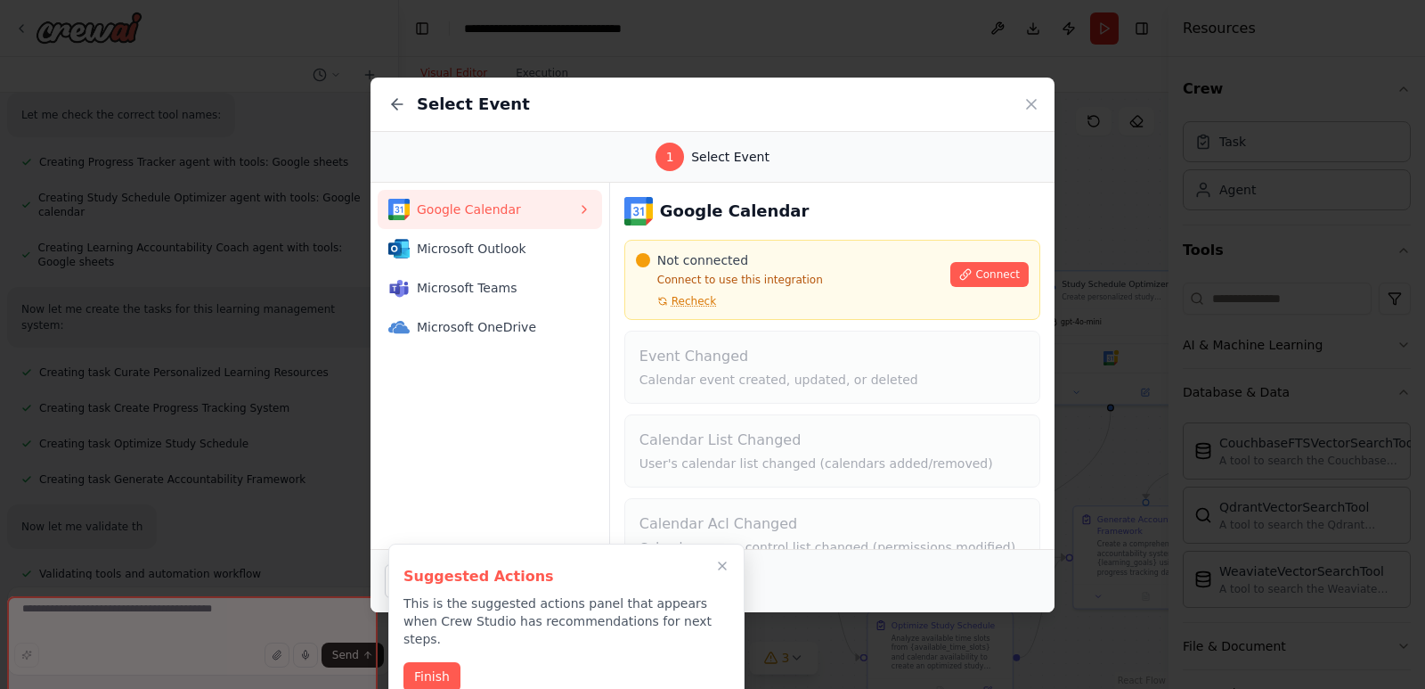
scroll to position [712, 0]
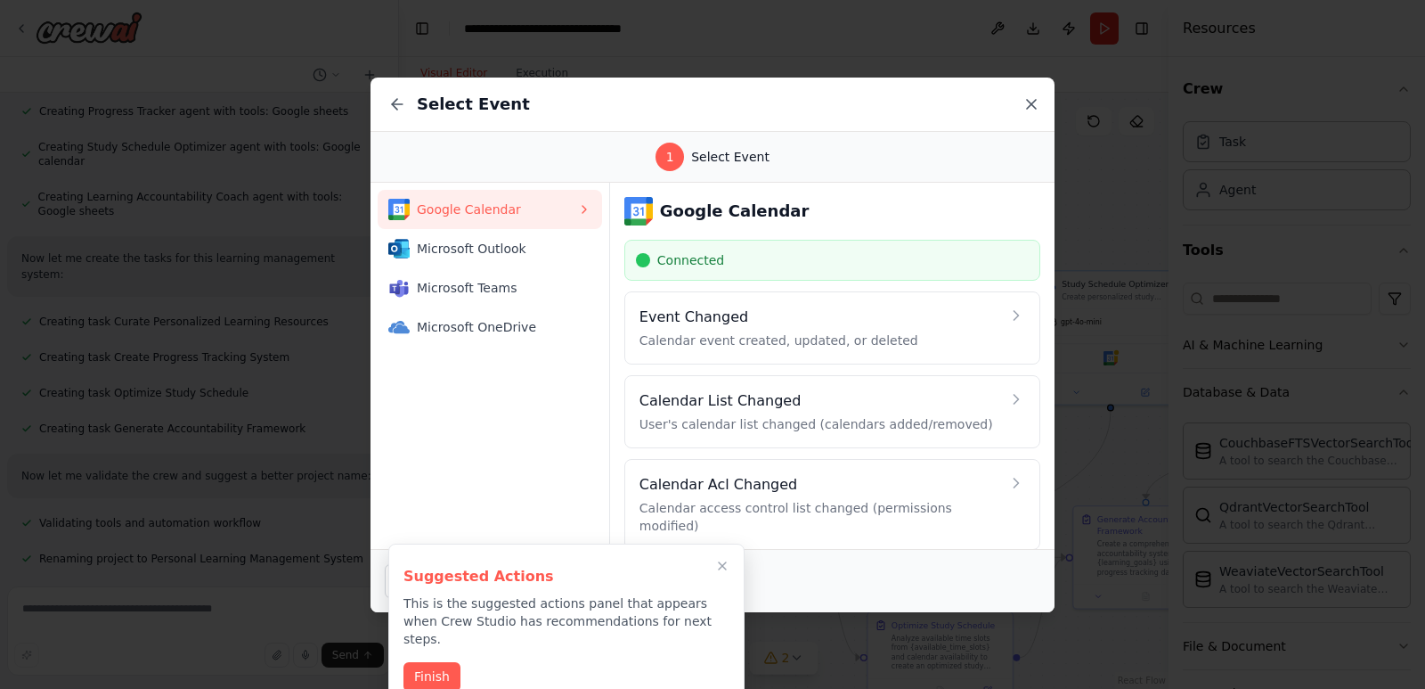
click at [1026, 103] on icon at bounding box center [1032, 104] width 18 height 18
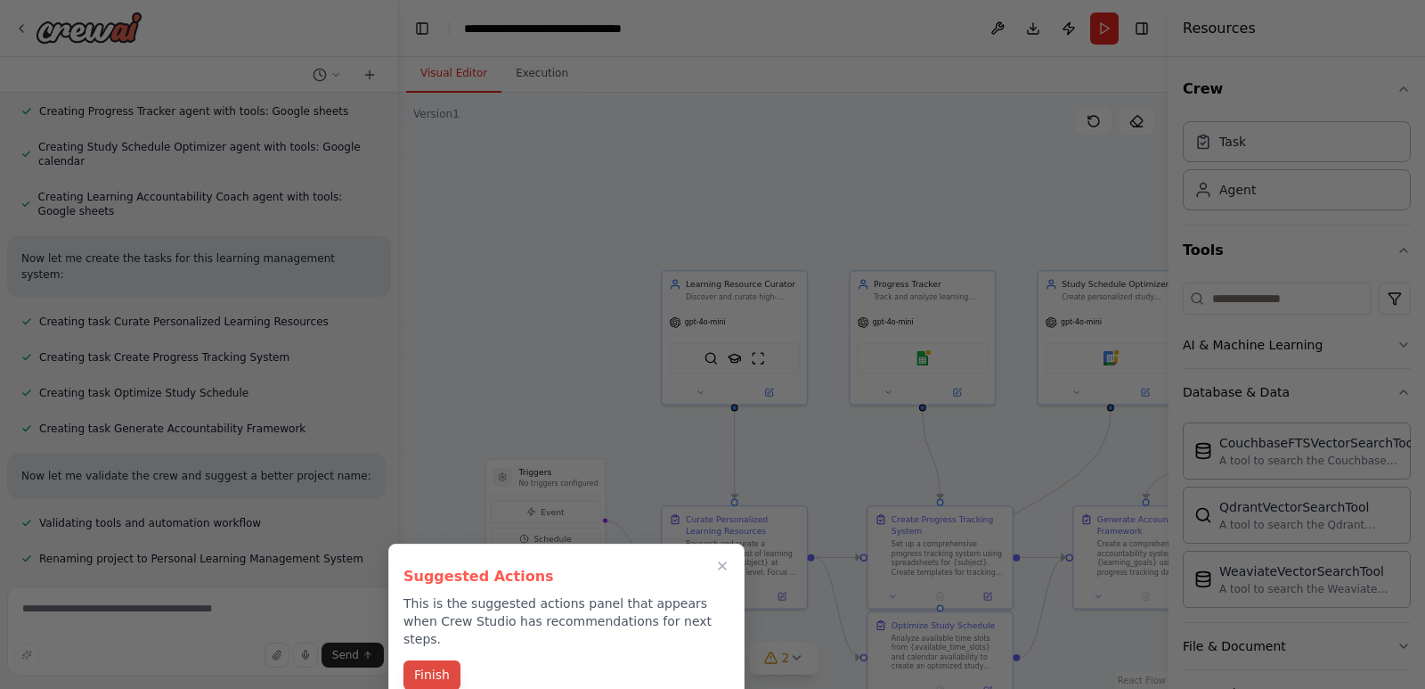
click at [443, 662] on button "Finish" at bounding box center [432, 674] width 57 height 29
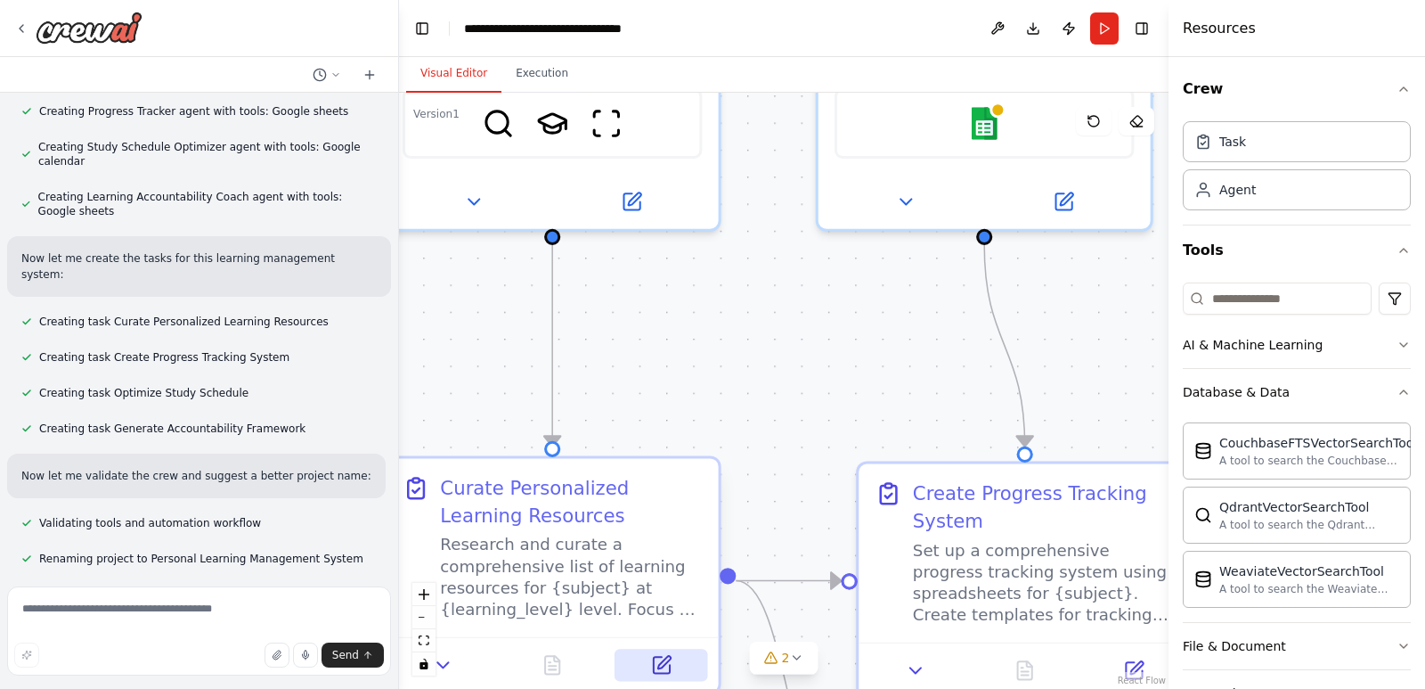
click at [644, 675] on button at bounding box center [661, 665] width 93 height 32
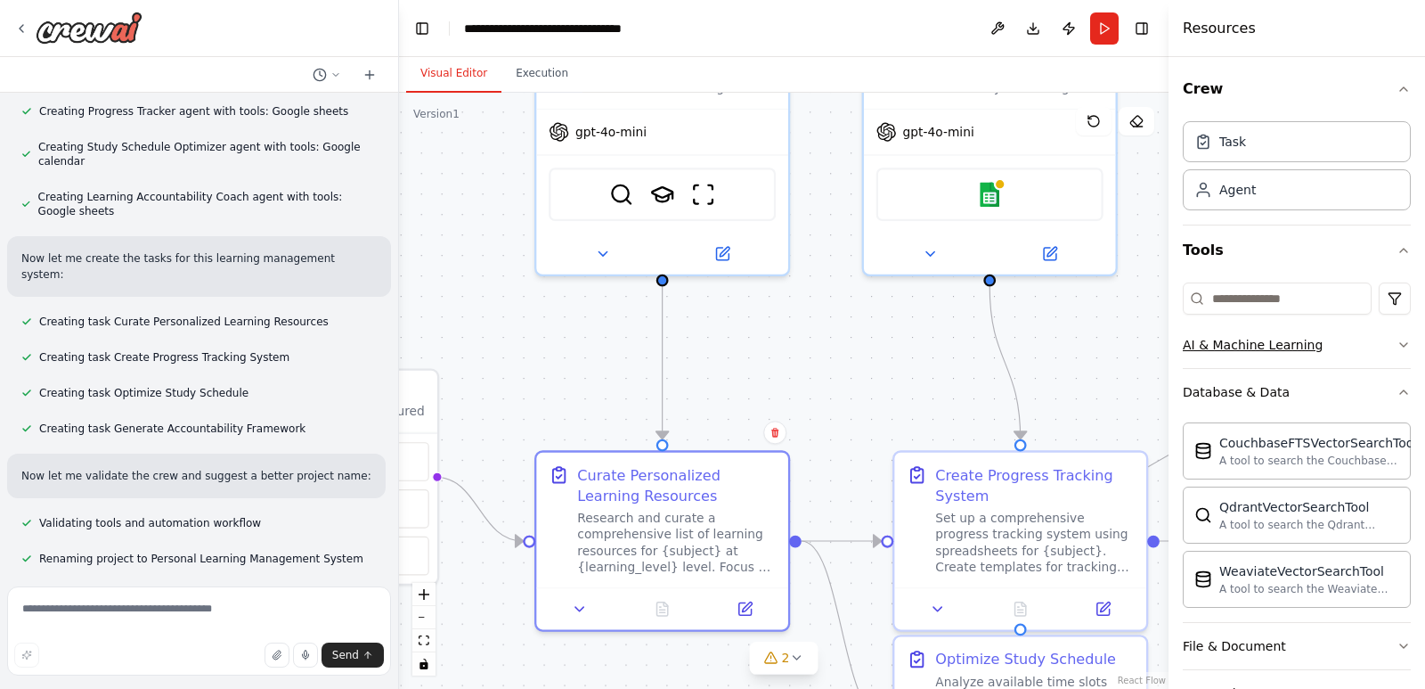
click at [1318, 341] on button "AI & Machine Learning" at bounding box center [1297, 345] width 228 height 46
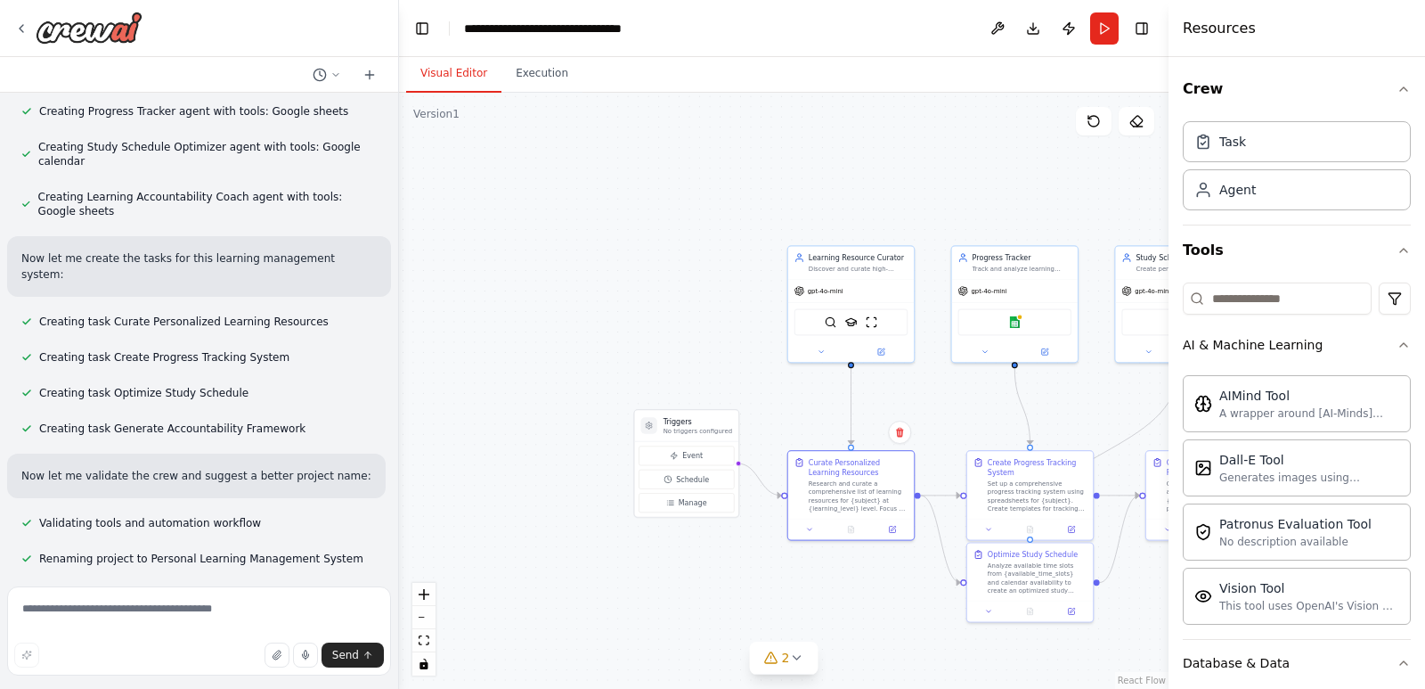
click at [912, 588] on div ".deletable-edge-delete-btn { width: 20px; height: 20px; border: 0px solid #ffff…" at bounding box center [784, 391] width 770 height 596
drag, startPoint x: 912, startPoint y: 588, endPoint x: 696, endPoint y: 545, distance: 220.7
click at [890, 584] on div ".deletable-edge-delete-btn { width: 20px; height: 20px; border: 0px solid #ffff…" at bounding box center [784, 391] width 770 height 596
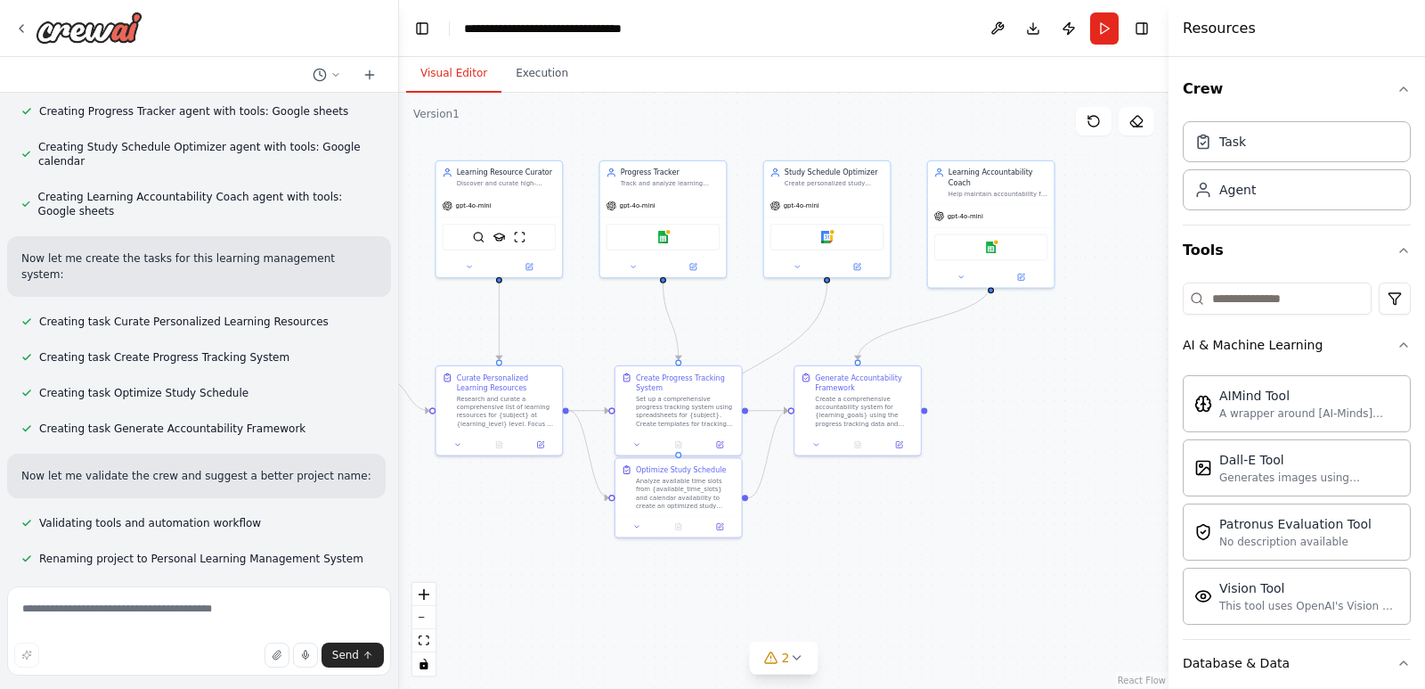
drag, startPoint x: 696, startPoint y: 545, endPoint x: 490, endPoint y: 491, distance: 212.9
click at [490, 494] on div ".deletable-edge-delete-btn { width: 20px; height: 20px; border: 0px solid #ffff…" at bounding box center [784, 391] width 770 height 596
click at [796, 660] on icon at bounding box center [796, 657] width 14 height 14
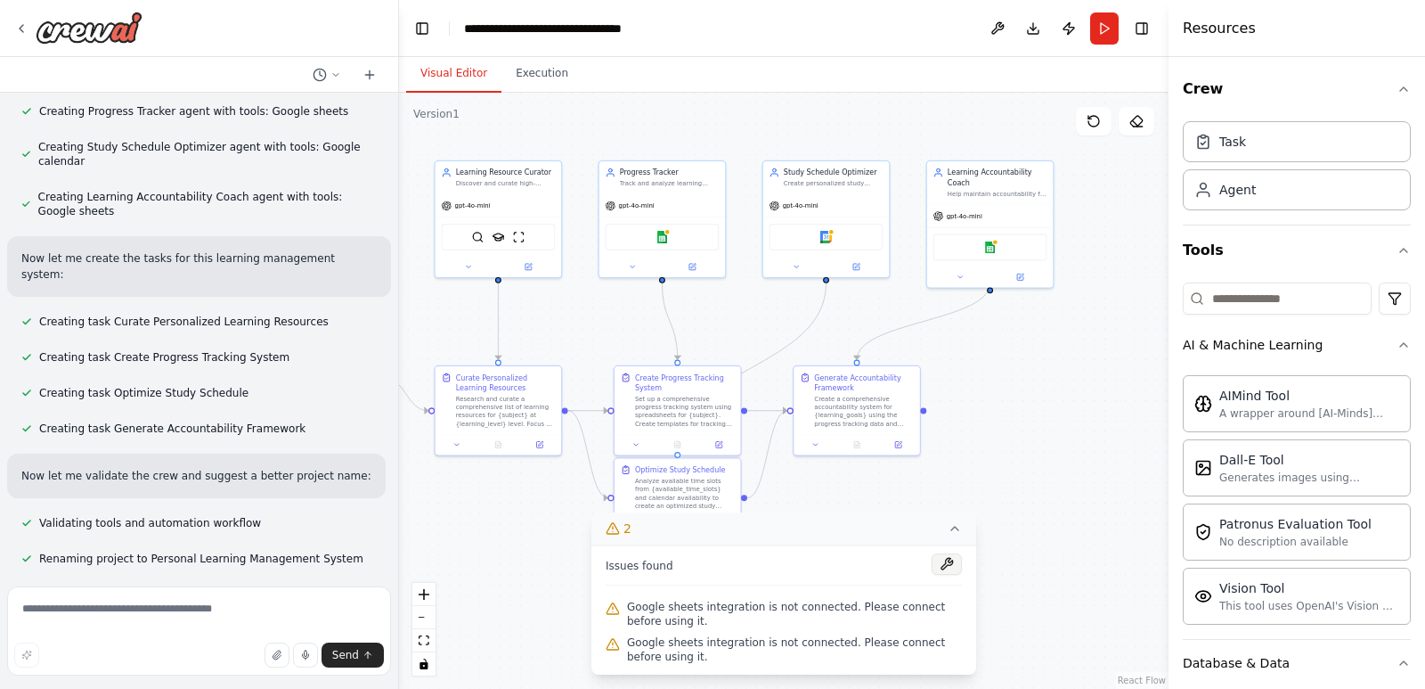
click at [951, 558] on button at bounding box center [947, 563] width 30 height 21
click at [956, 526] on icon at bounding box center [955, 528] width 14 height 14
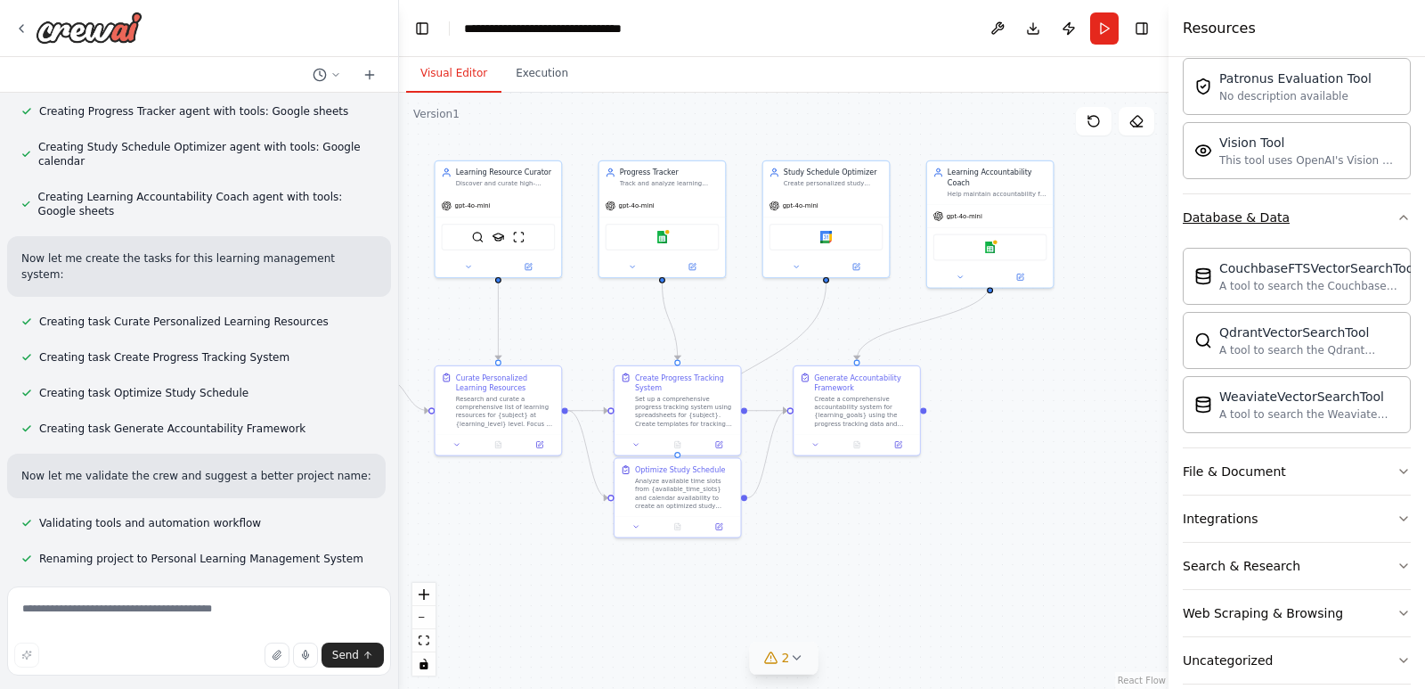
scroll to position [470, 0]
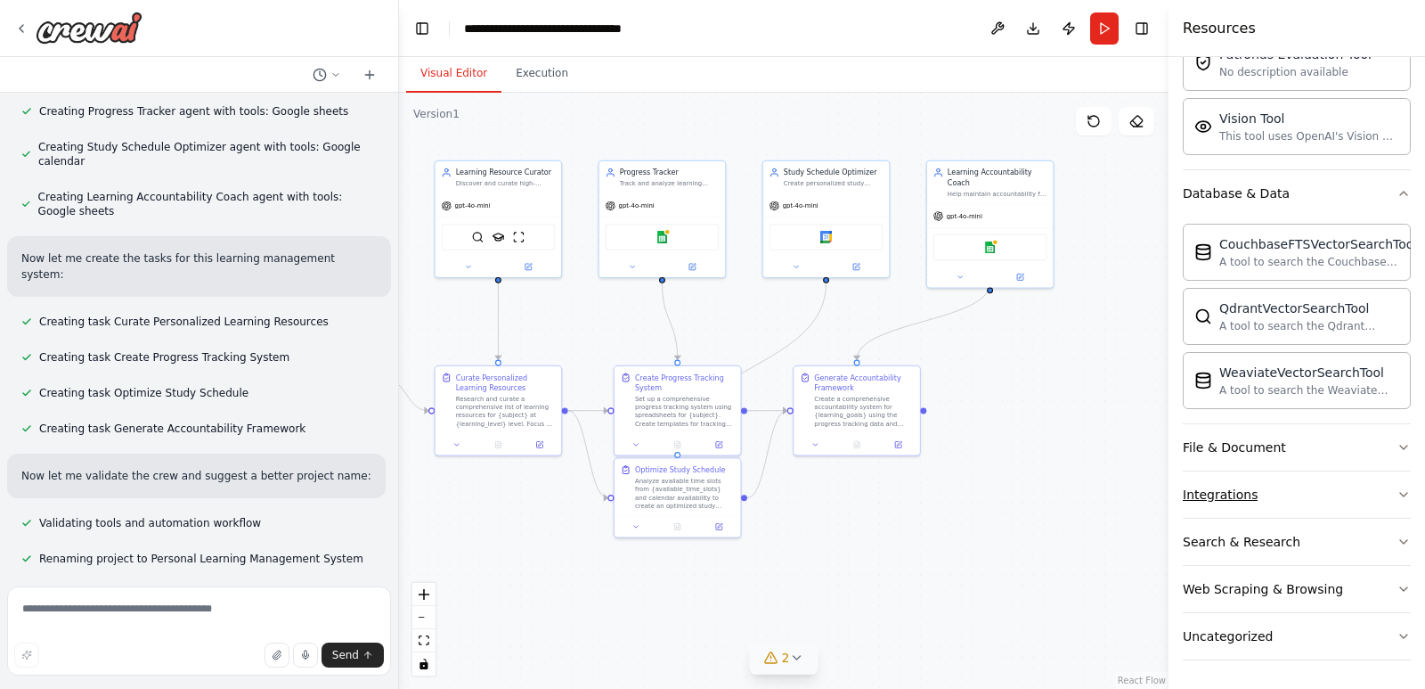
click at [1341, 502] on button "Integrations" at bounding box center [1297, 494] width 228 height 46
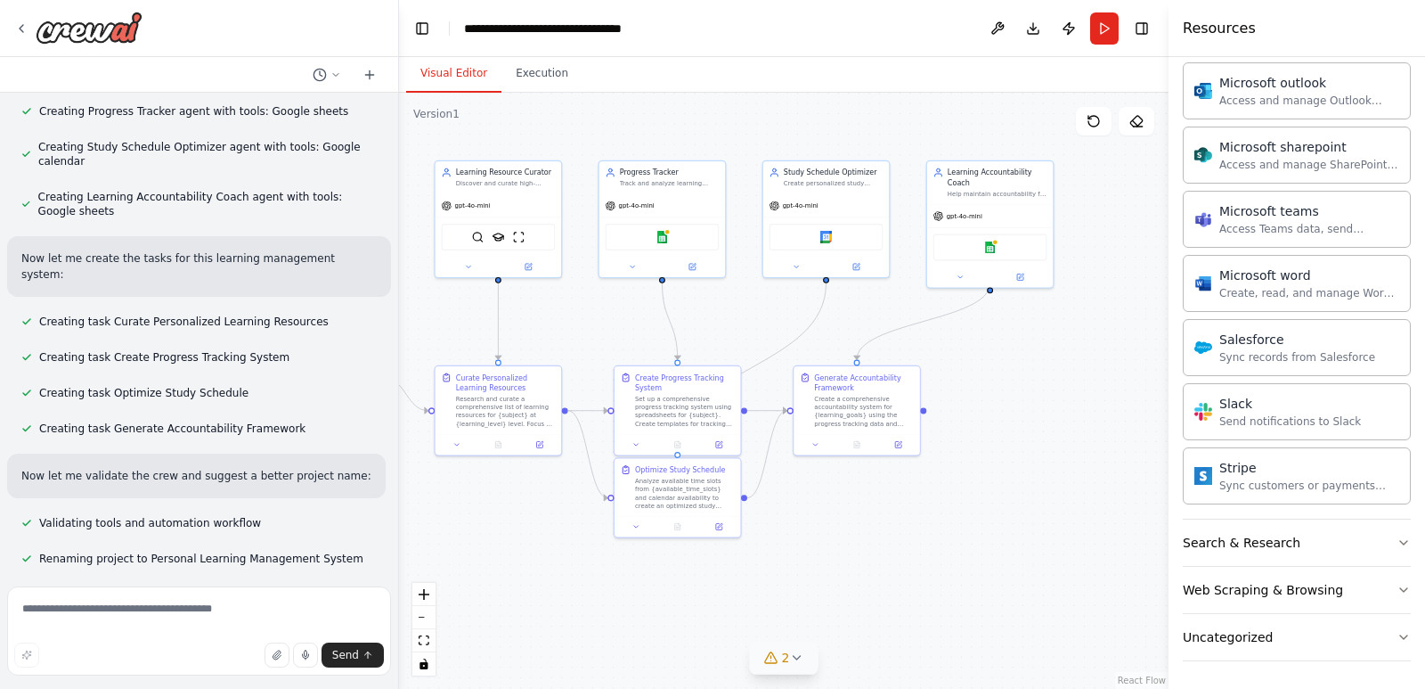
scroll to position [1510, 0]
click at [1348, 541] on button "Search & Research" at bounding box center [1297, 542] width 228 height 46
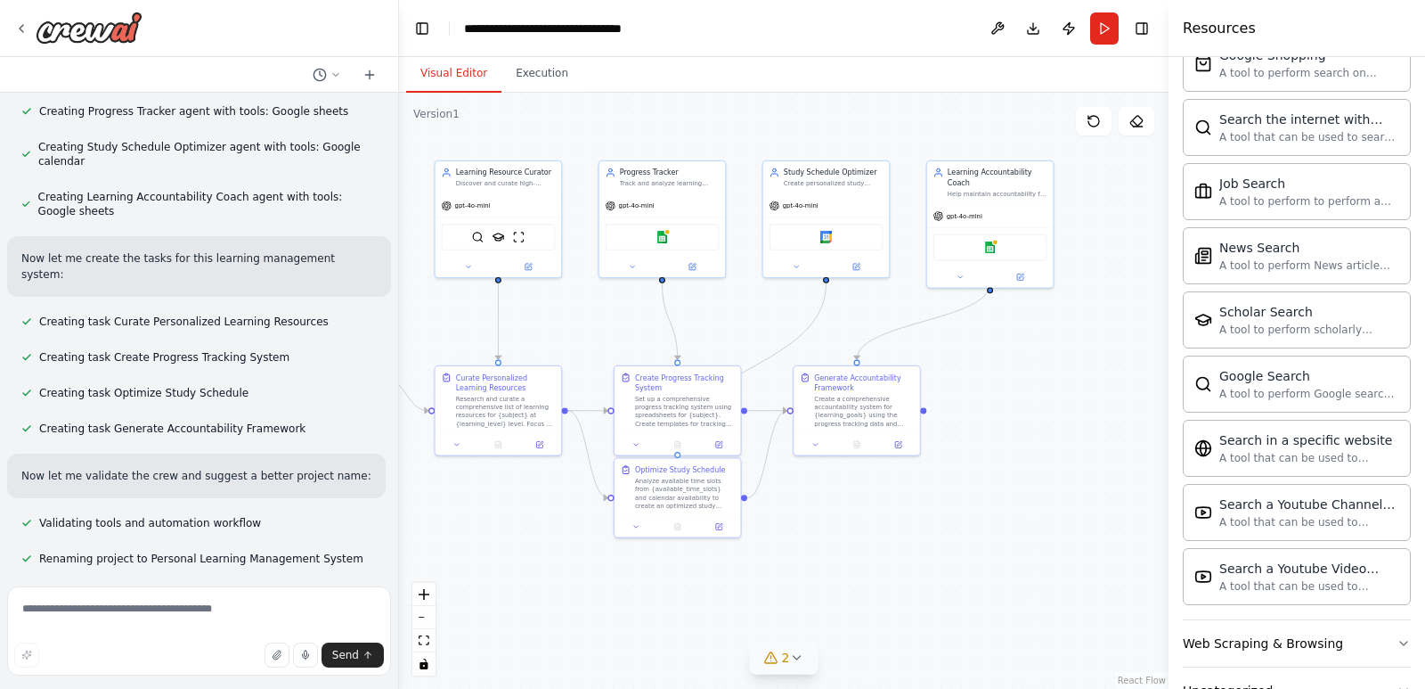
scroll to position [2422, 0]
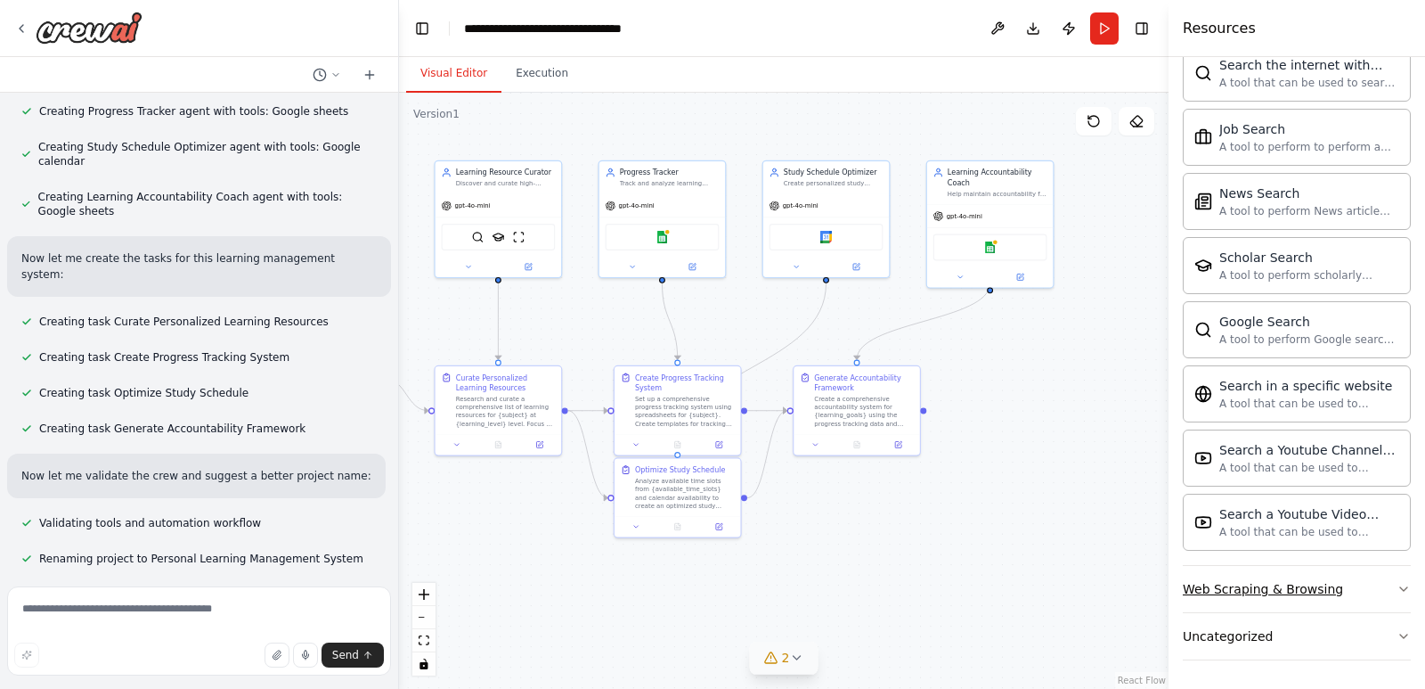
click at [1381, 594] on button "Web Scraping & Browsing" at bounding box center [1297, 589] width 228 height 46
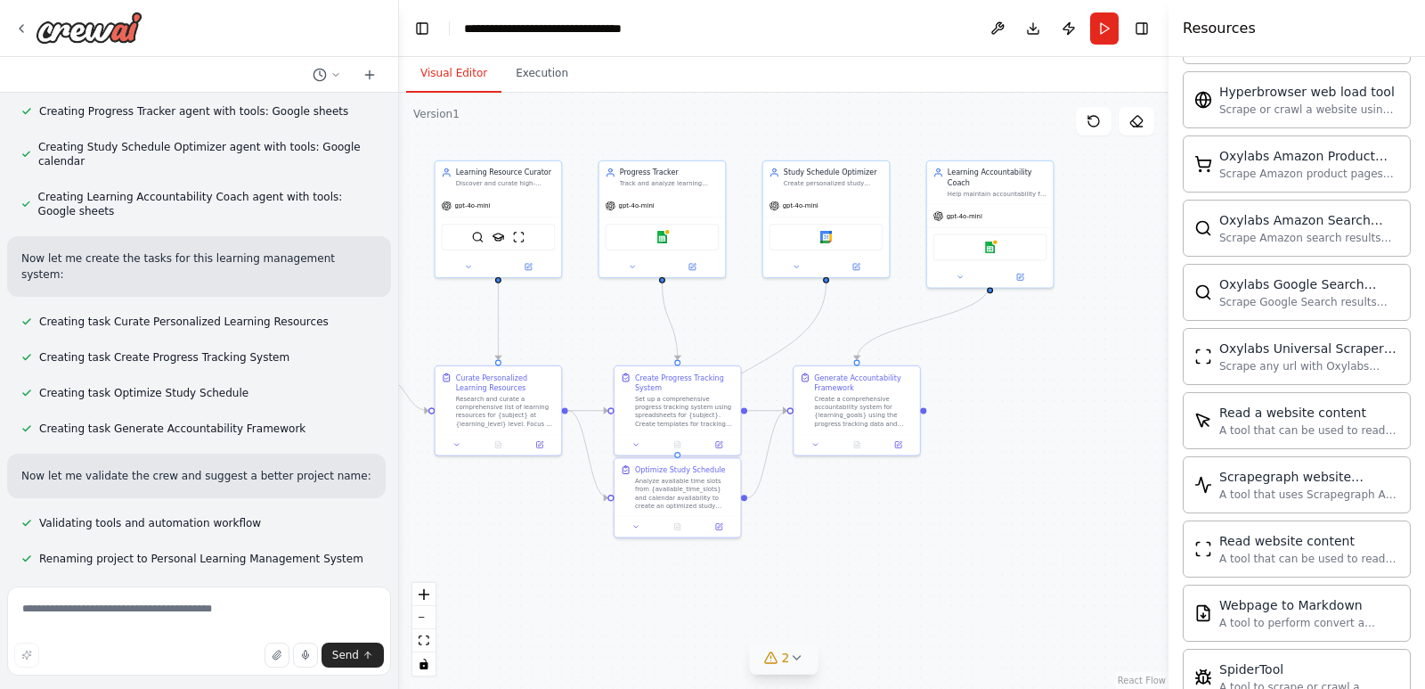
scroll to position [3399, 0]
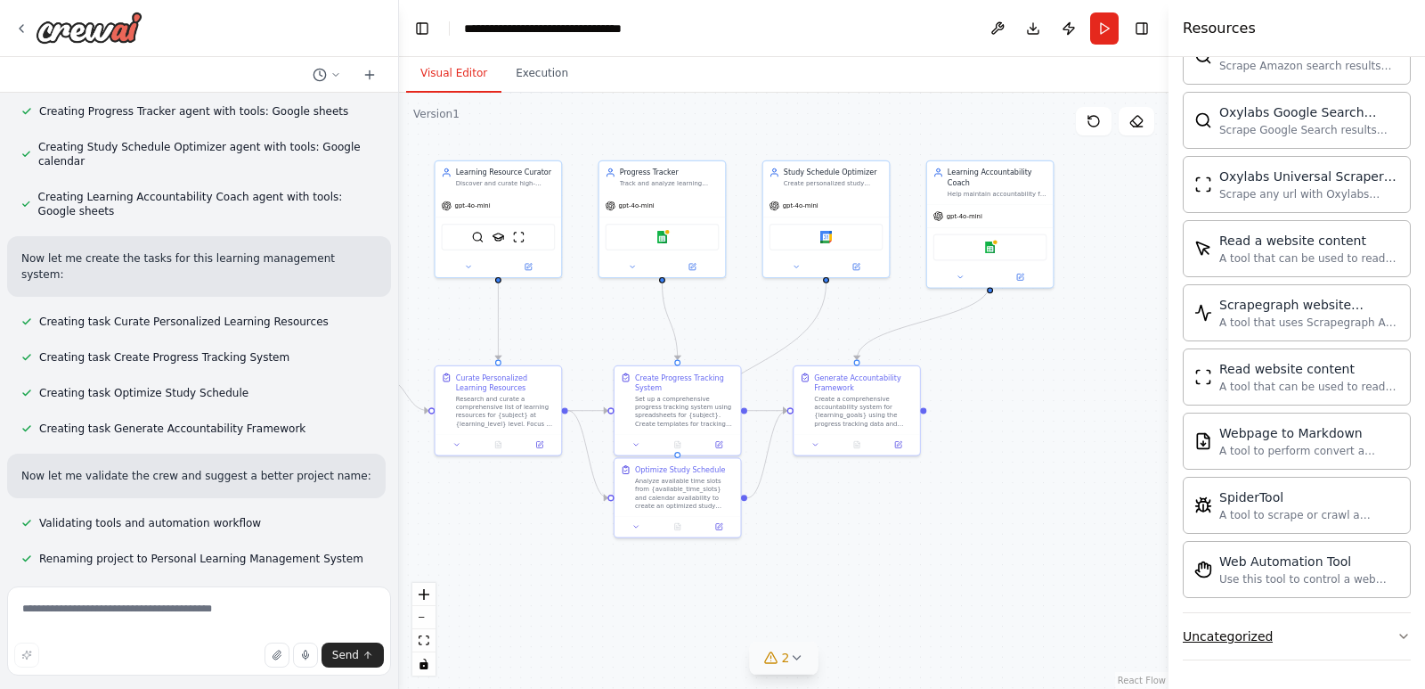
click at [1377, 633] on button "Uncategorized" at bounding box center [1297, 636] width 228 height 46
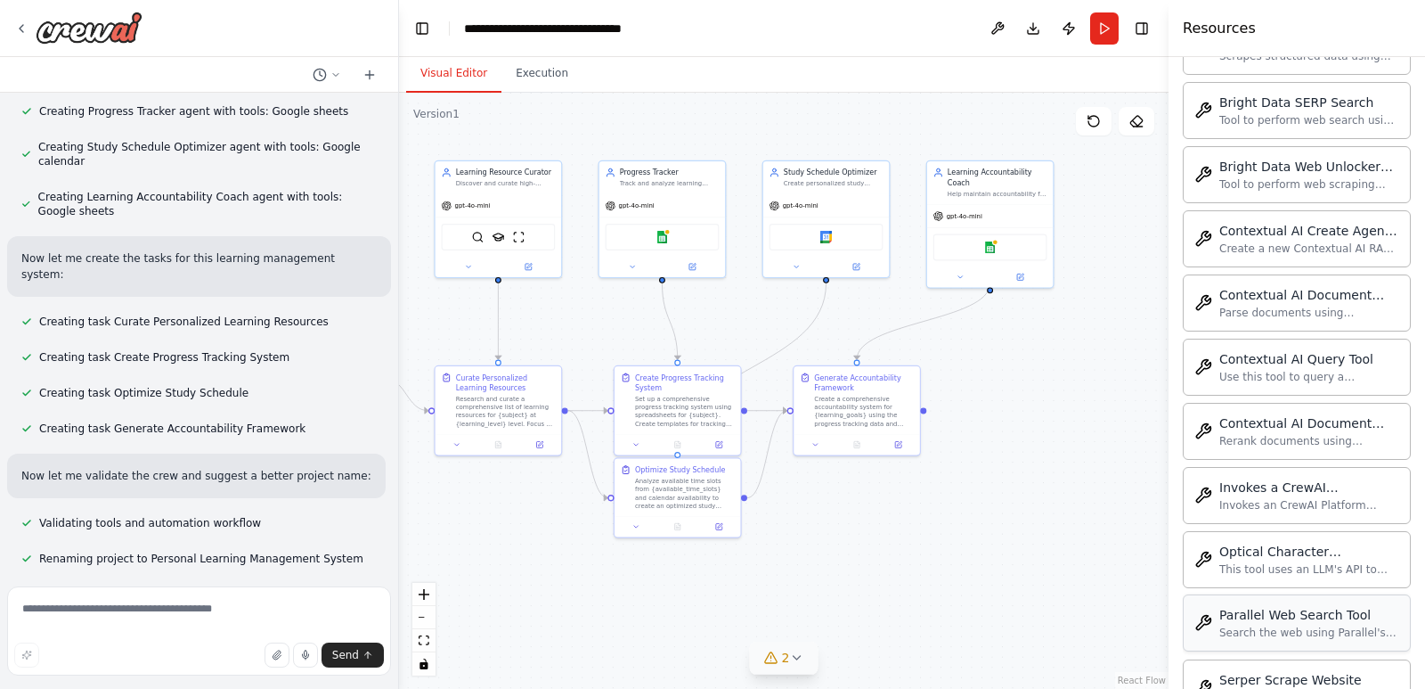
scroll to position [4375, 0]
